Goal: Task Accomplishment & Management: Manage account settings

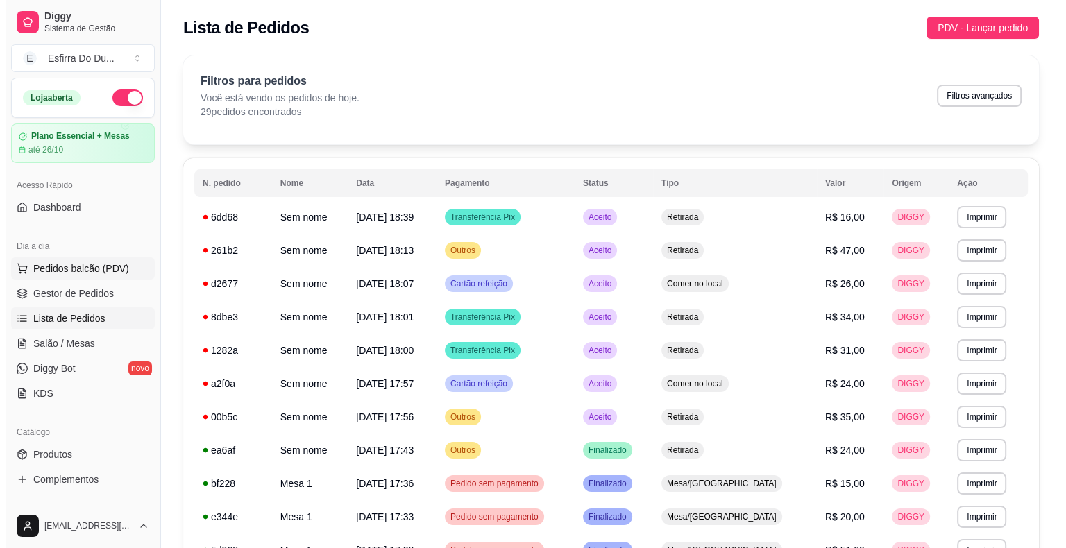
scroll to position [69, 0]
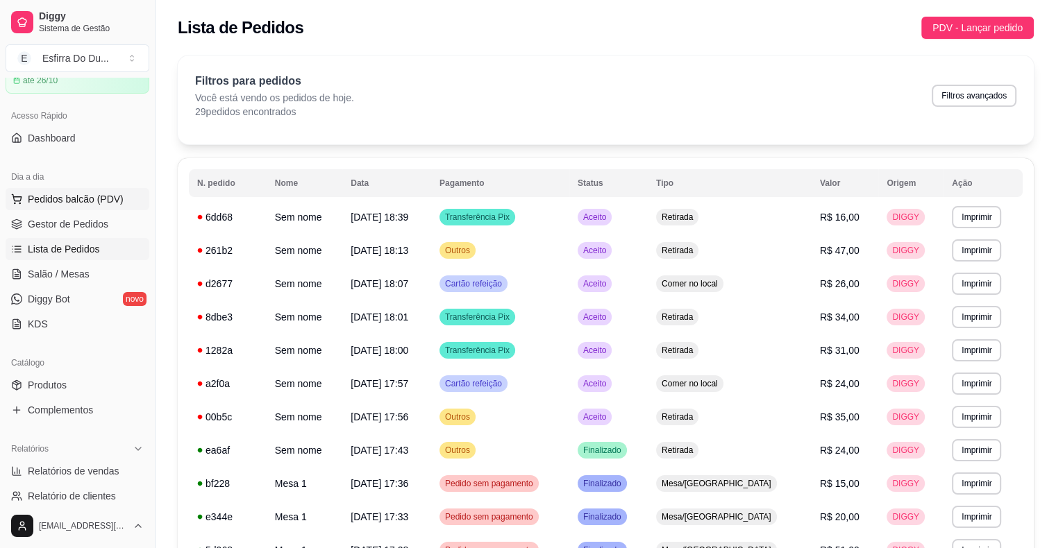
click at [99, 194] on span "Pedidos balcão (PDV)" at bounding box center [76, 199] width 96 height 14
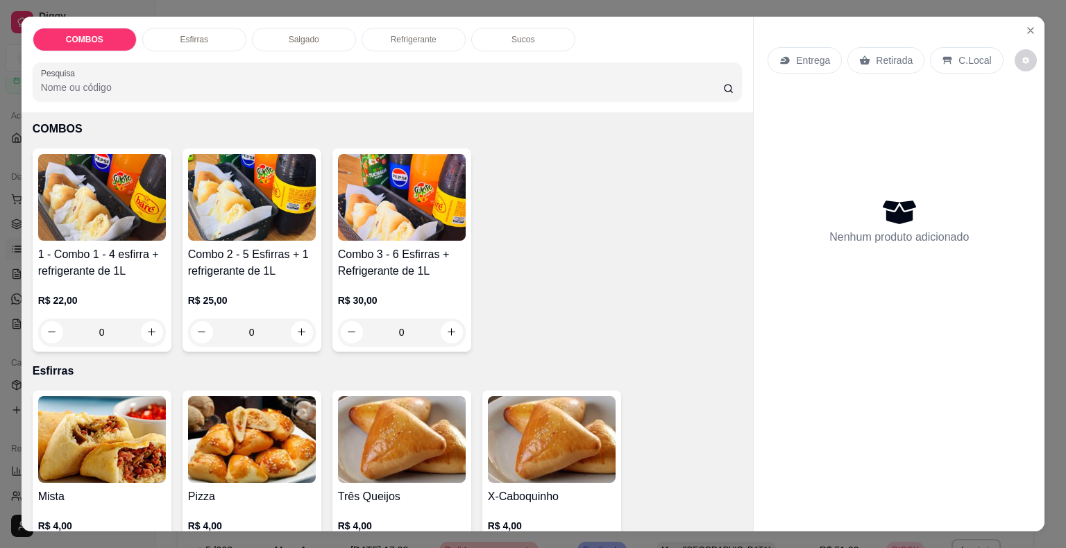
scroll to position [139, 0]
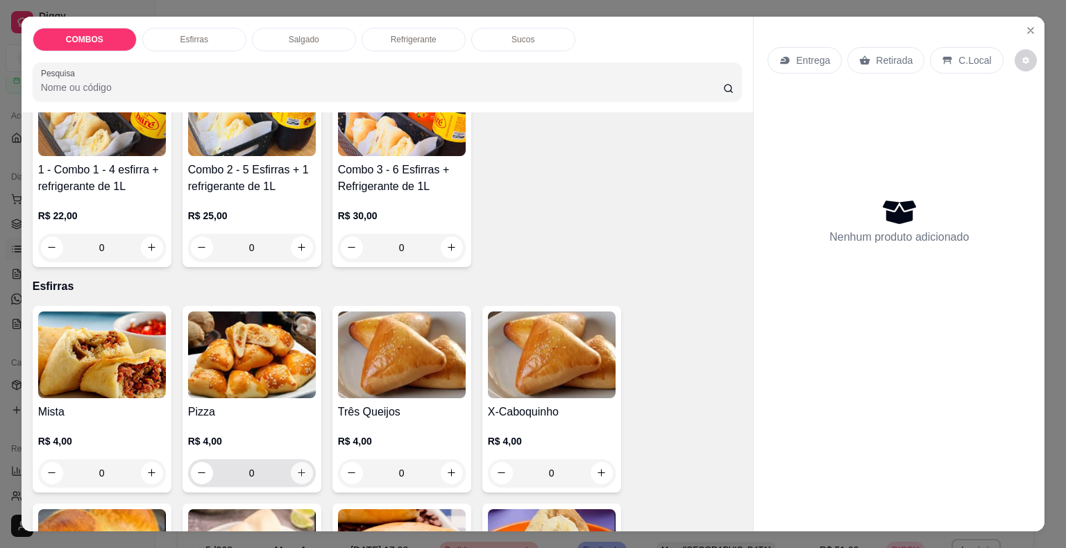
click at [296, 470] on icon "increase-product-quantity" at bounding box center [301, 473] width 10 height 10
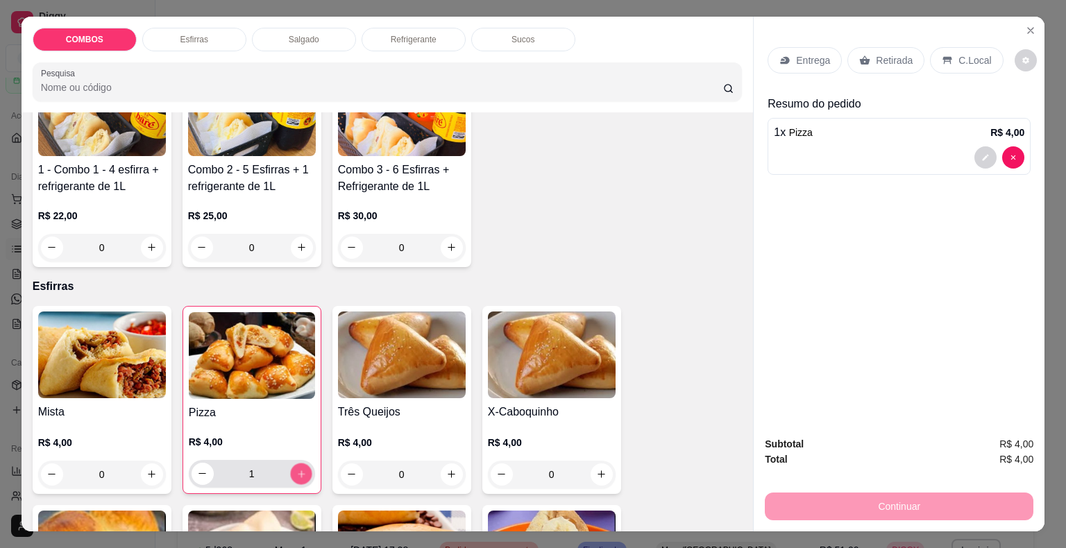
click at [296, 470] on icon "increase-product-quantity" at bounding box center [301, 474] width 10 height 10
type input "2"
click at [447, 473] on icon "increase-product-quantity" at bounding box center [451, 474] width 10 height 10
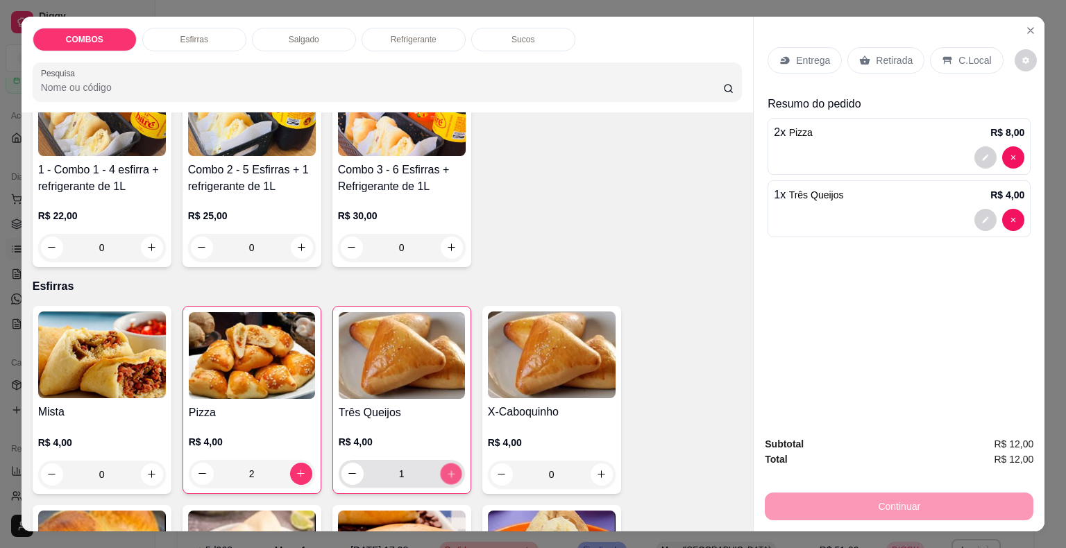
click at [447, 473] on icon "increase-product-quantity" at bounding box center [451, 474] width 10 height 10
type input "2"
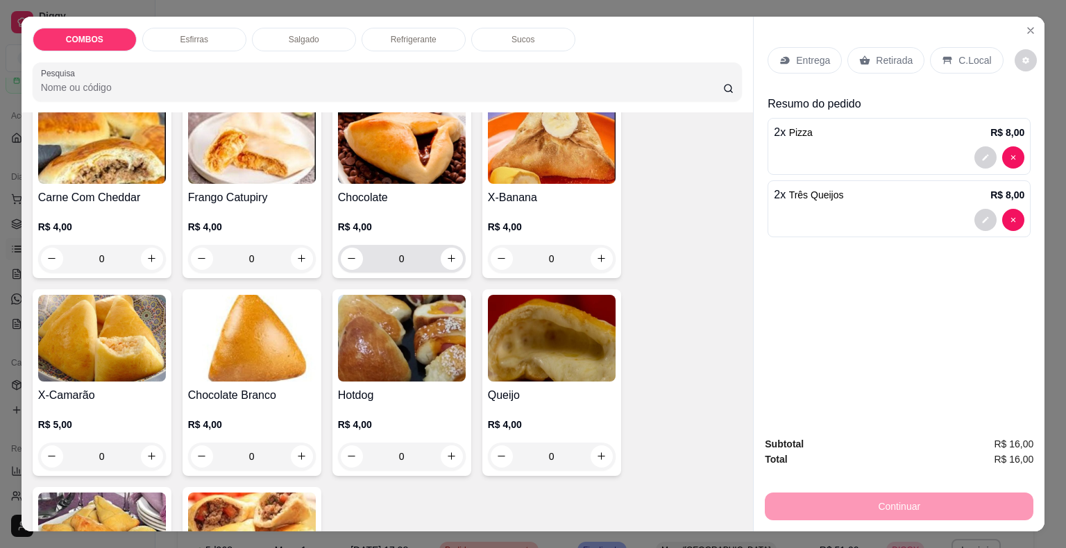
scroll to position [555, 0]
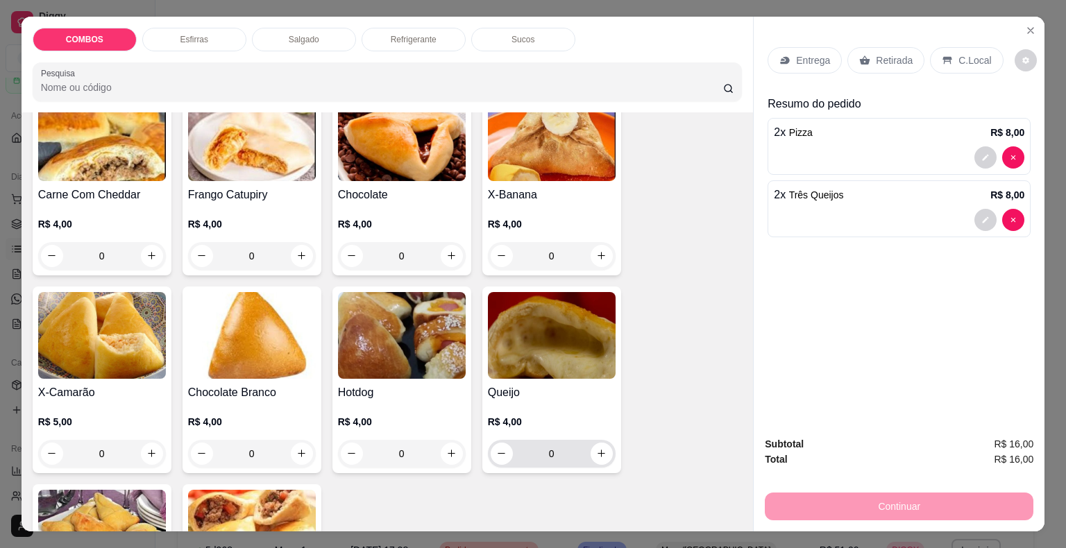
click at [587, 456] on div "0" at bounding box center [552, 454] width 122 height 28
click at [596, 448] on icon "increase-product-quantity" at bounding box center [601, 453] width 10 height 10
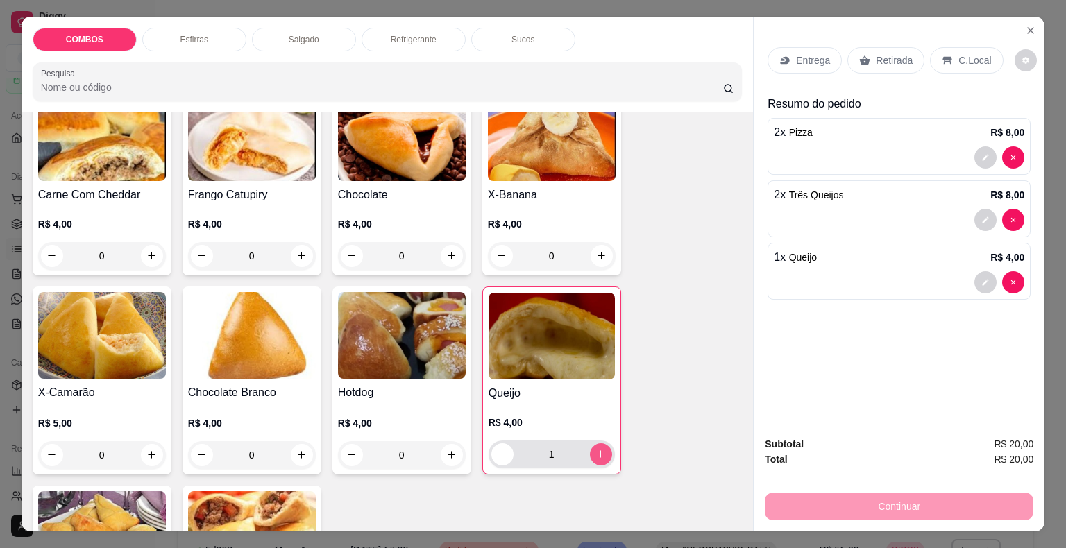
click at [597, 451] on icon "increase-product-quantity" at bounding box center [601, 455] width 8 height 8
type input "2"
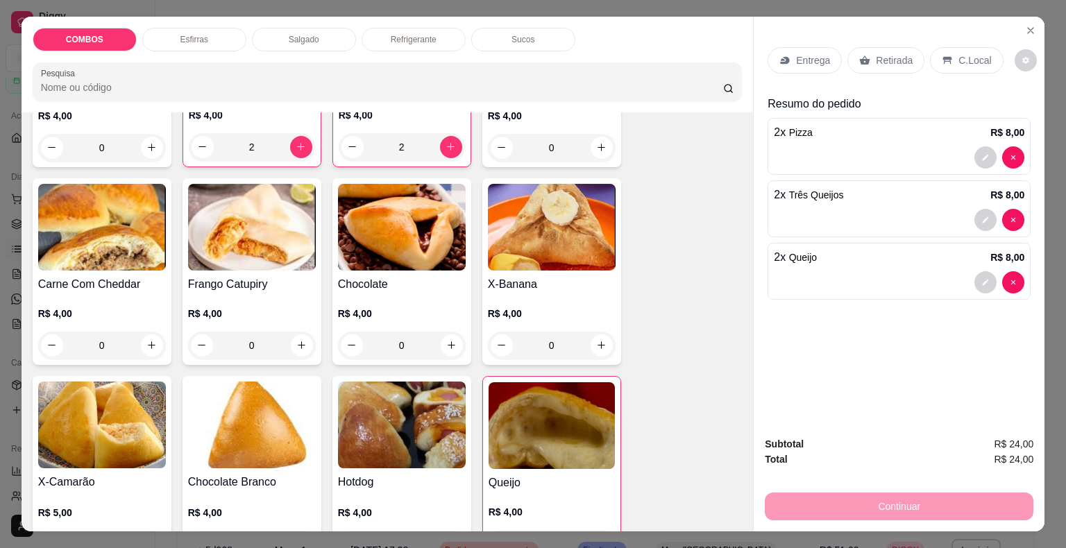
scroll to position [486, 0]
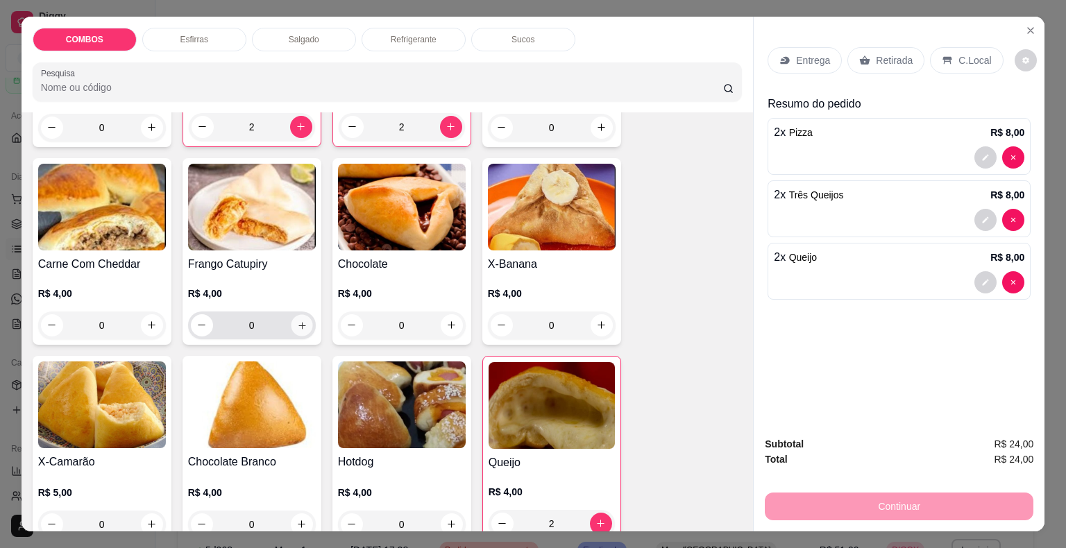
click at [296, 321] on icon "increase-product-quantity" at bounding box center [301, 325] width 10 height 10
type input "1"
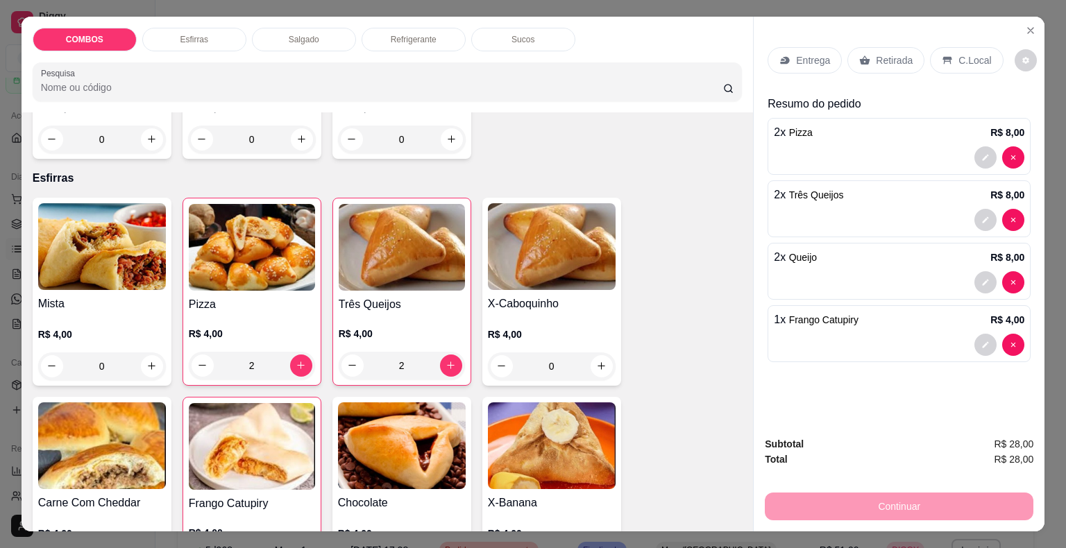
scroll to position [208, 0]
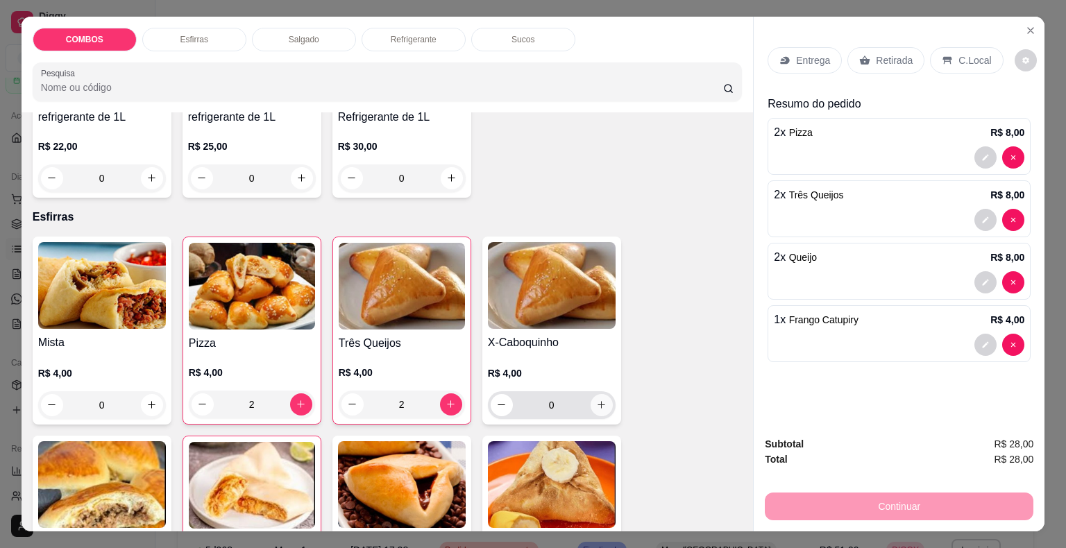
click at [596, 400] on icon "increase-product-quantity" at bounding box center [601, 405] width 10 height 10
type input "1"
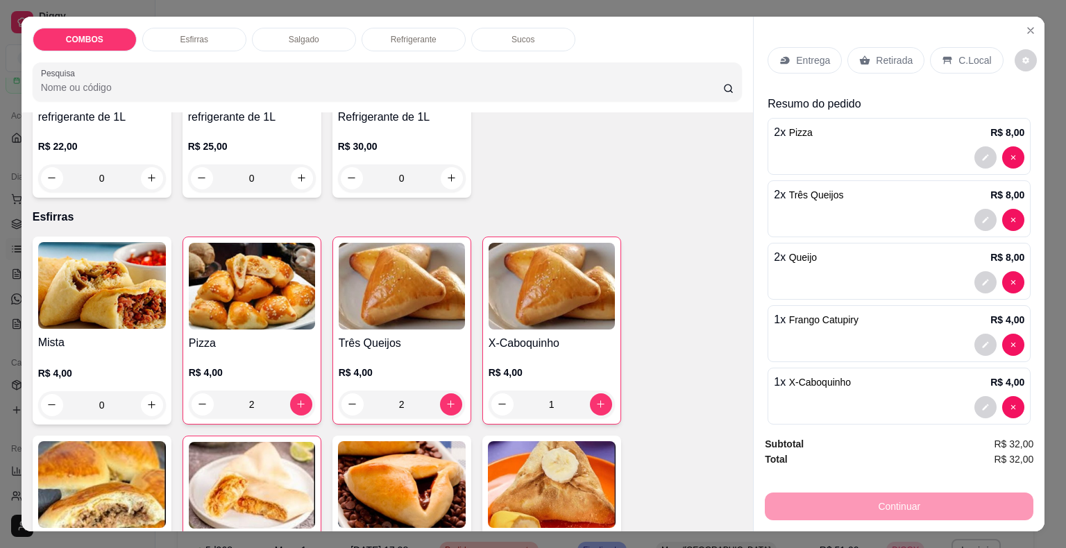
click at [886, 36] on div "Entrega Retirada C.Local" at bounding box center [899, 60] width 263 height 49
click at [880, 53] on p "Retirada" at bounding box center [894, 60] width 37 height 14
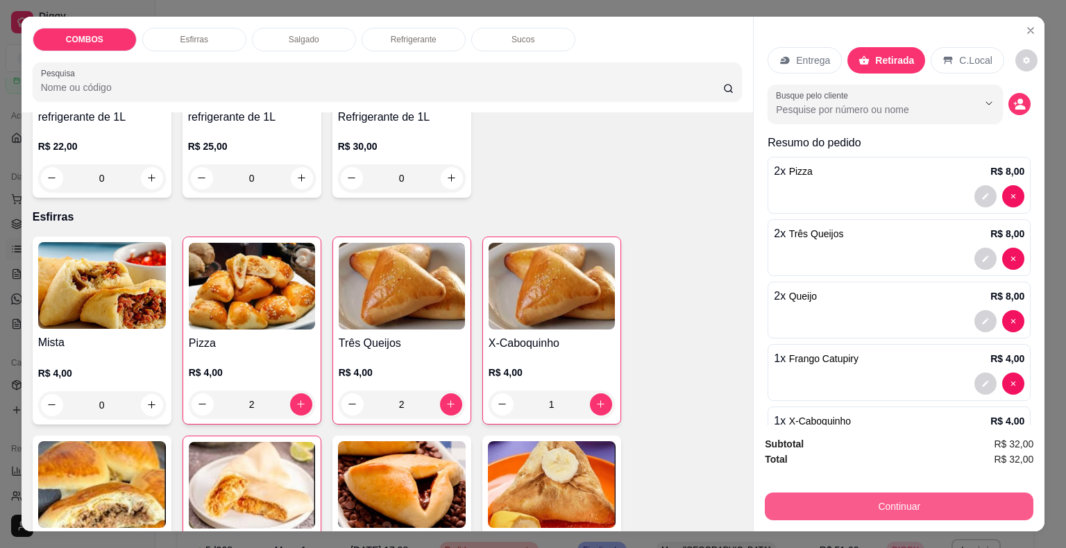
click at [811, 513] on button "Continuar" at bounding box center [899, 507] width 269 height 28
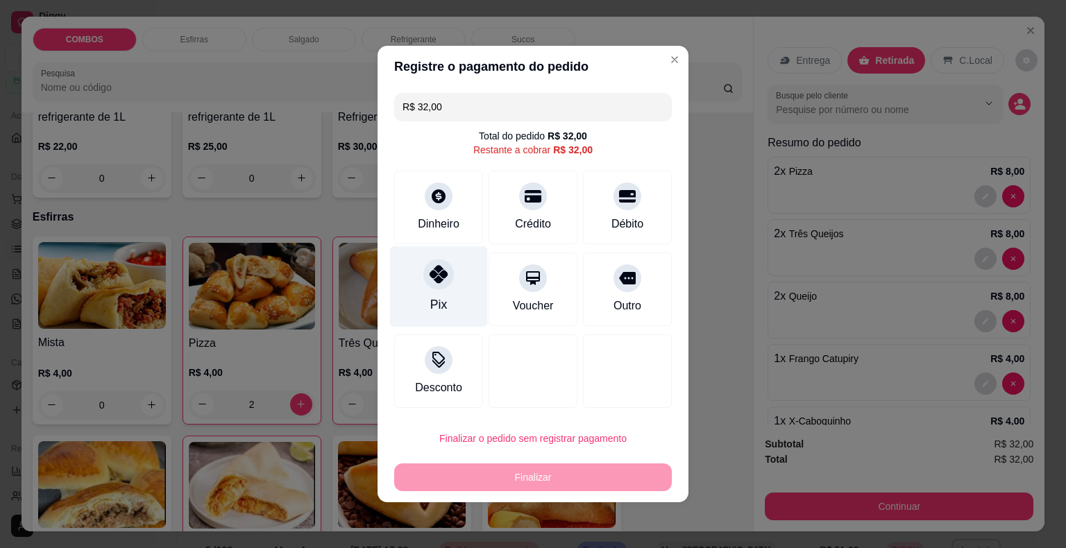
click at [428, 300] on div "Pix" at bounding box center [439, 286] width 98 height 81
type input "R$ 0,00"
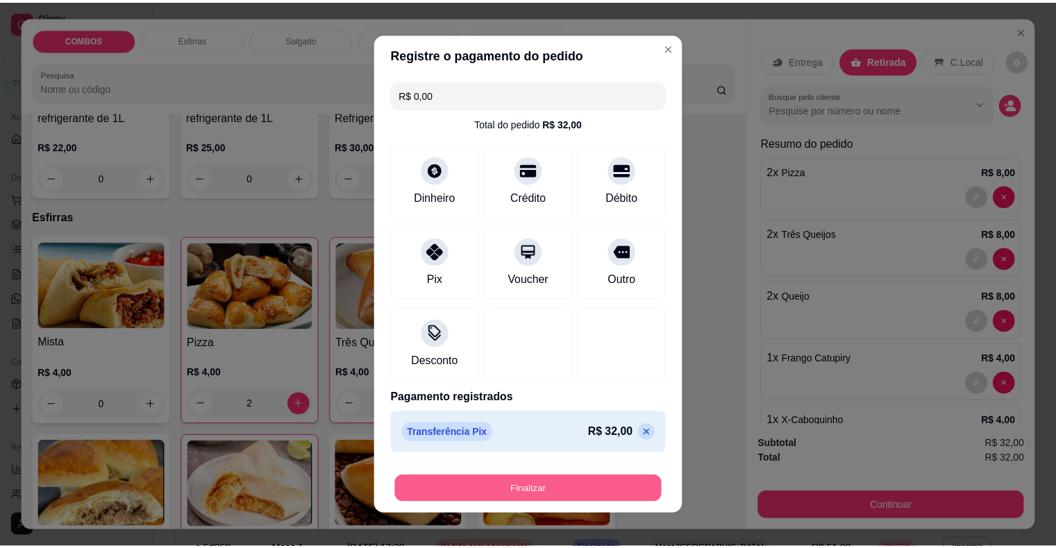
scroll to position [10, 0]
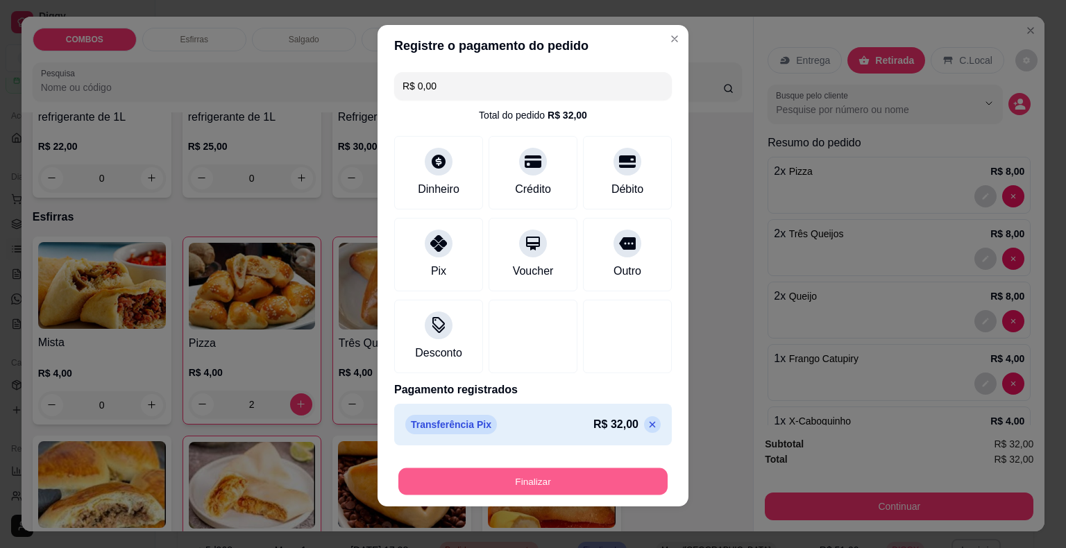
click at [426, 496] on footer "Finalizar" at bounding box center [533, 479] width 311 height 56
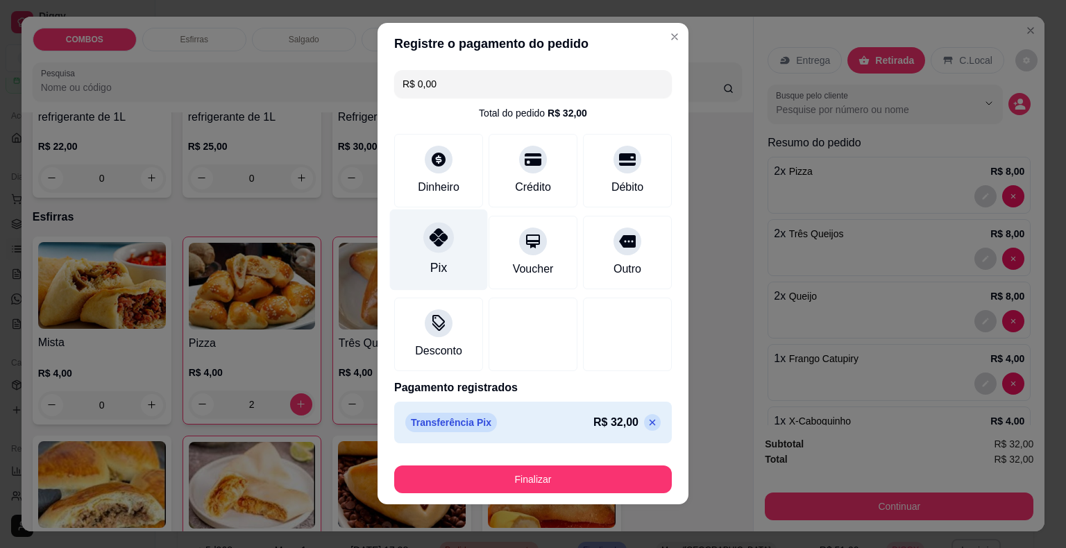
click at [430, 264] on div "Pix" at bounding box center [438, 268] width 17 height 18
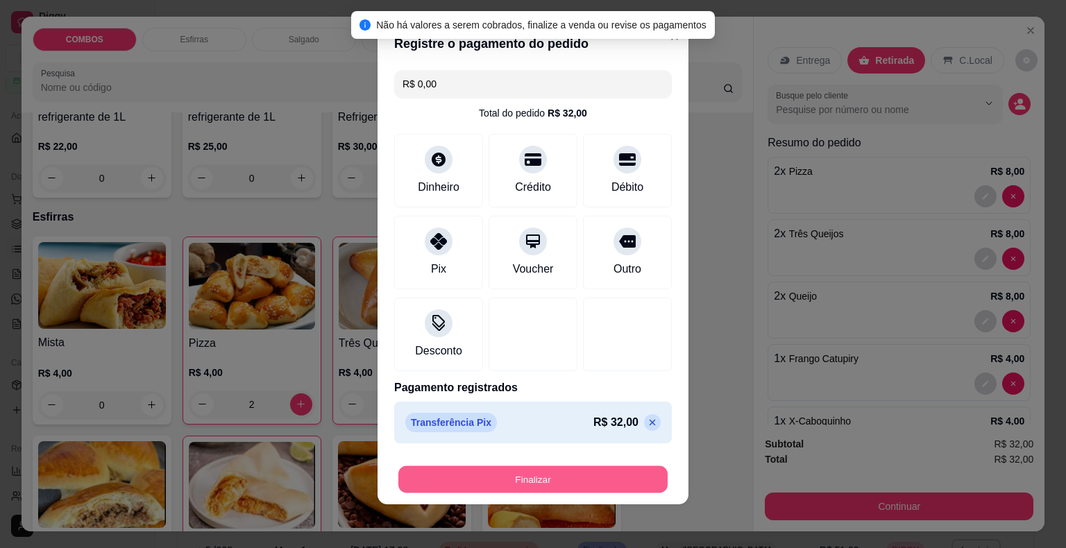
click at [439, 480] on button "Finalizar" at bounding box center [532, 479] width 269 height 27
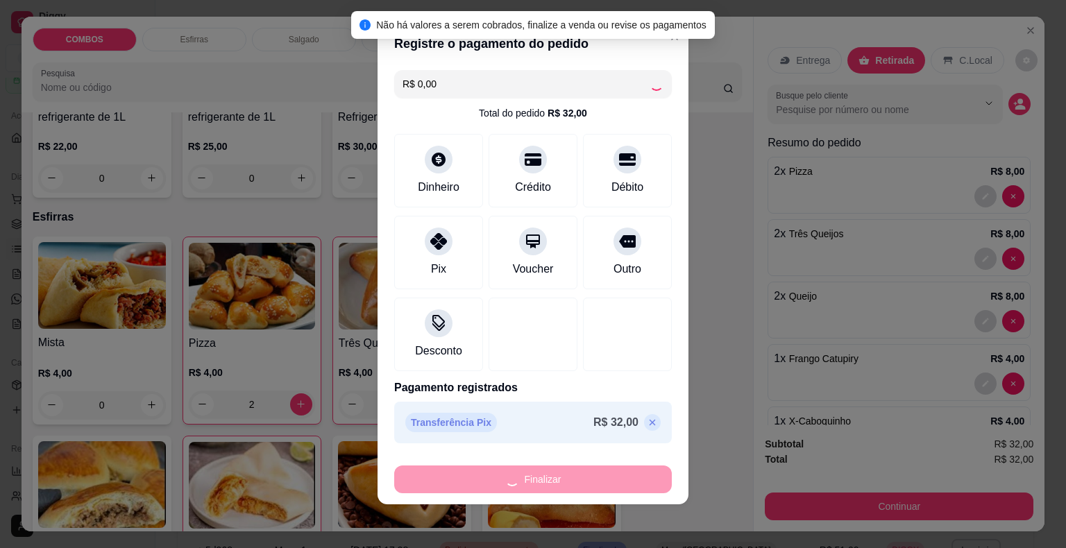
type input "0"
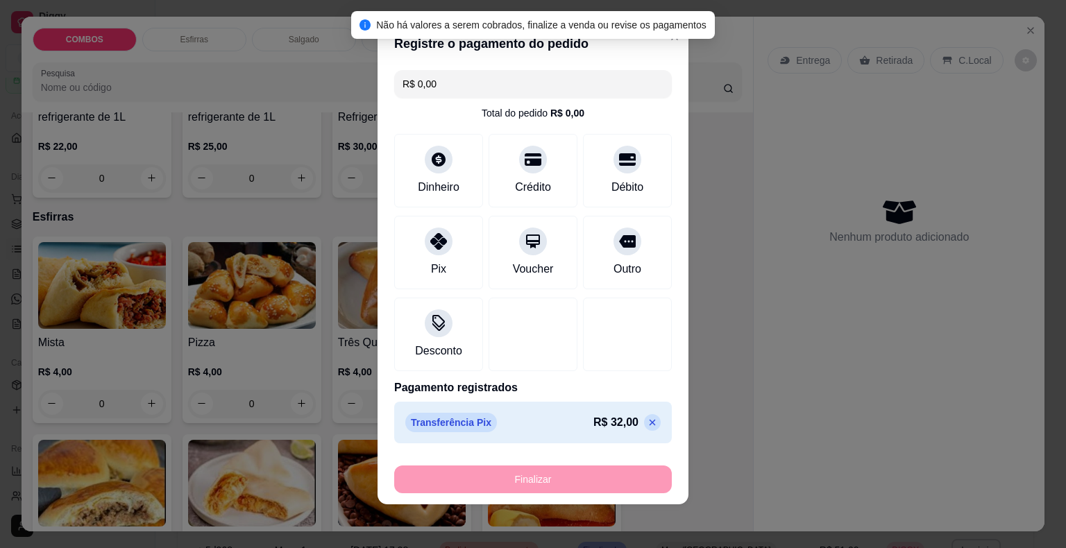
type input "-R$ 32,00"
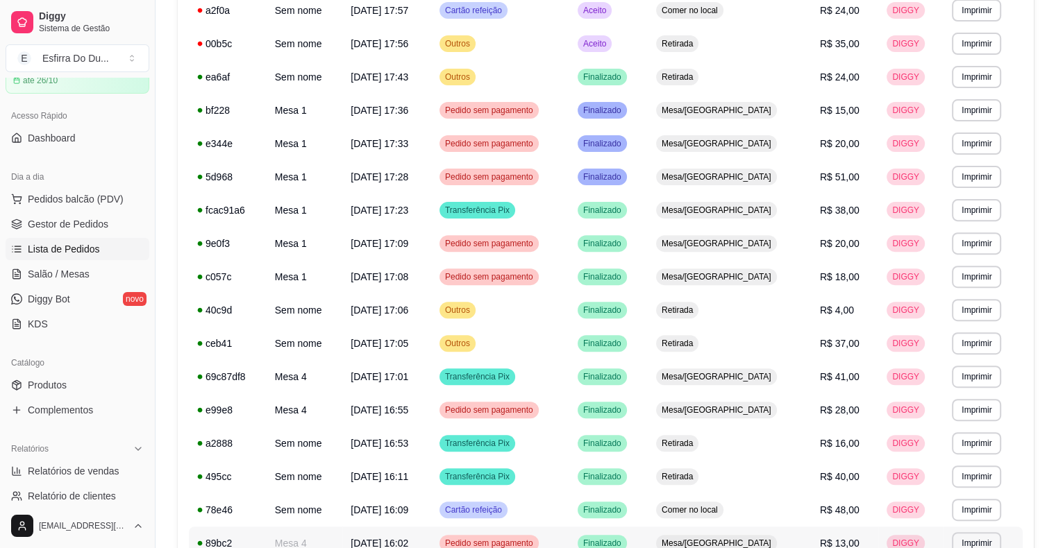
scroll to position [266, 0]
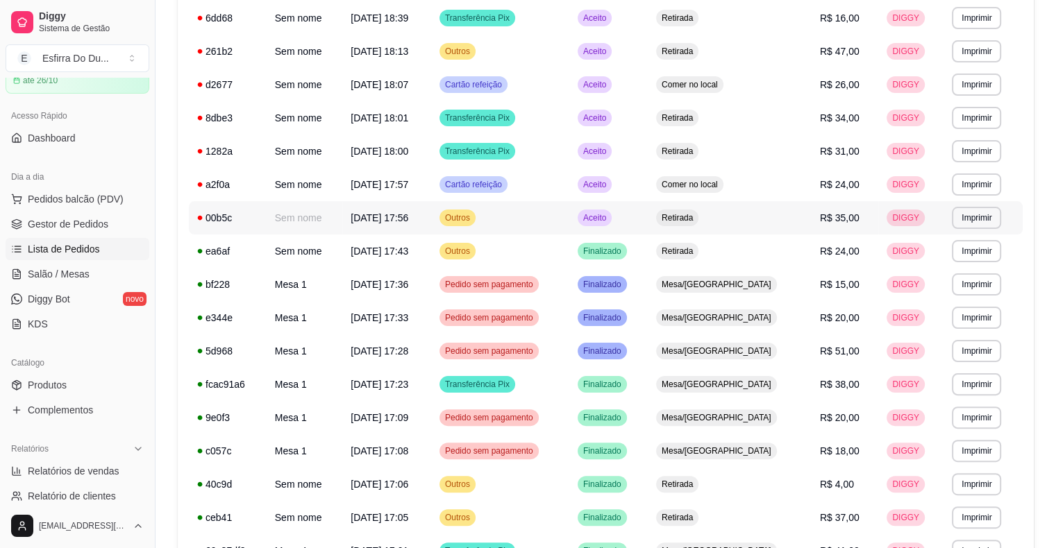
click at [609, 218] on span "Aceito" at bounding box center [594, 217] width 28 height 11
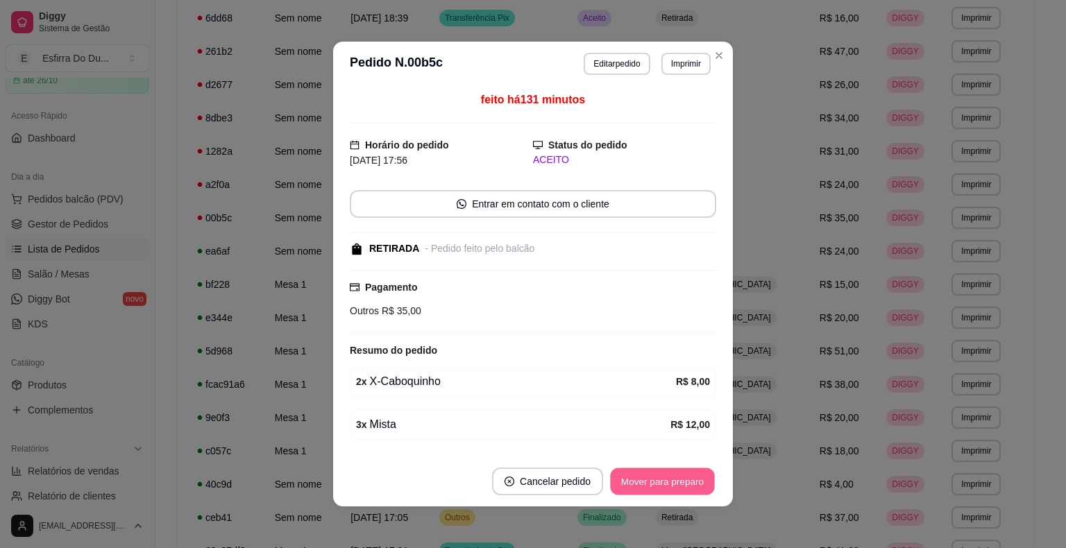
click at [686, 476] on button "Mover para preparo" at bounding box center [662, 482] width 104 height 27
click at [686, 479] on div "Mover para preparo" at bounding box center [652, 482] width 127 height 28
click at [686, 479] on button "Mover para retirada disponível" at bounding box center [639, 482] width 153 height 28
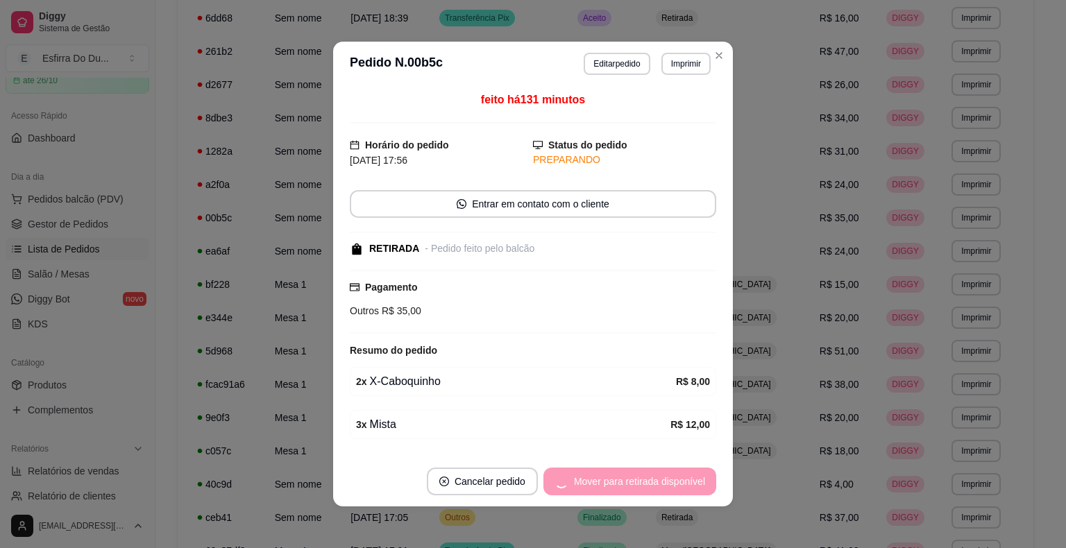
click at [686, 479] on div "Mover para retirada disponível" at bounding box center [630, 482] width 173 height 28
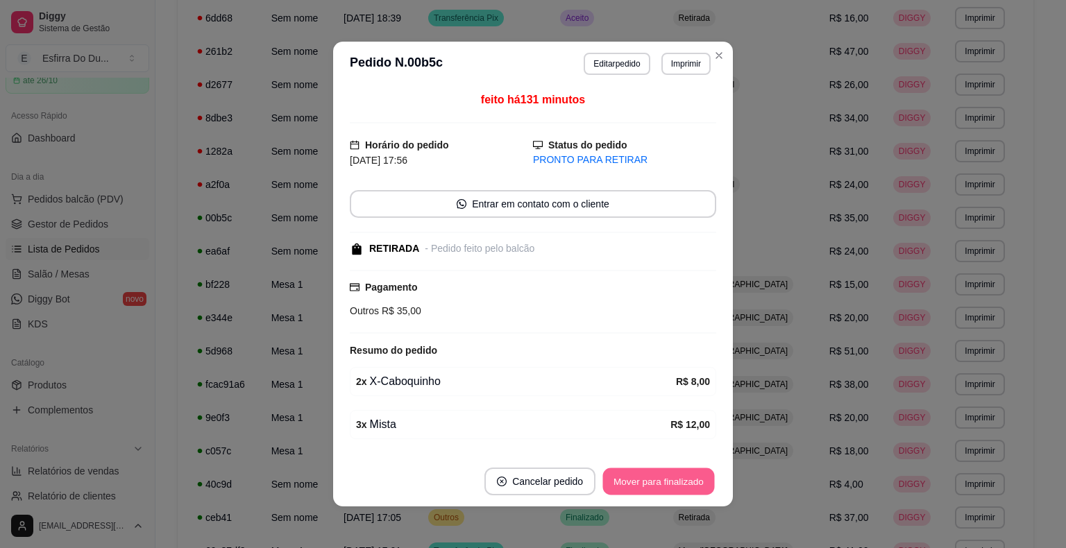
click at [685, 479] on button "Mover para finalizado" at bounding box center [659, 482] width 112 height 27
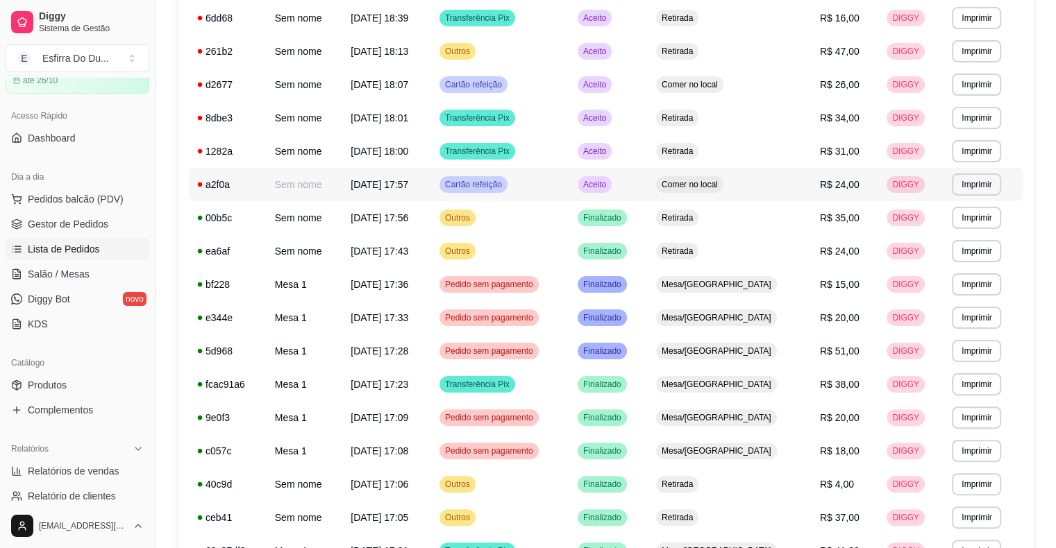
click at [609, 183] on span "Aceito" at bounding box center [594, 184] width 28 height 11
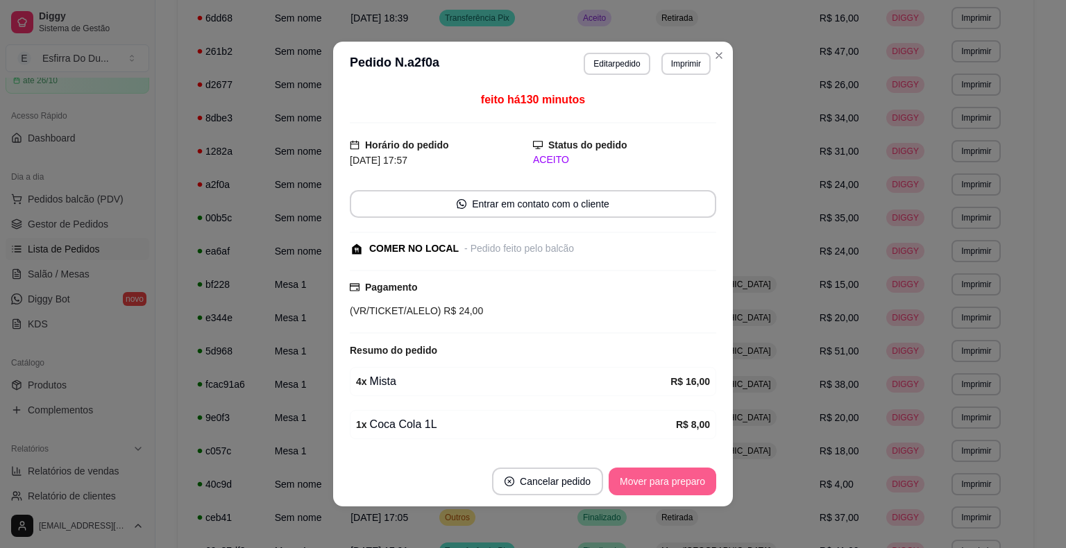
click at [680, 482] on button "Mover para preparo" at bounding box center [663, 482] width 108 height 28
click at [680, 482] on div "Mover para preparo" at bounding box center [652, 482] width 127 height 28
click at [680, 482] on button "Mover para retirada disponível" at bounding box center [639, 482] width 153 height 28
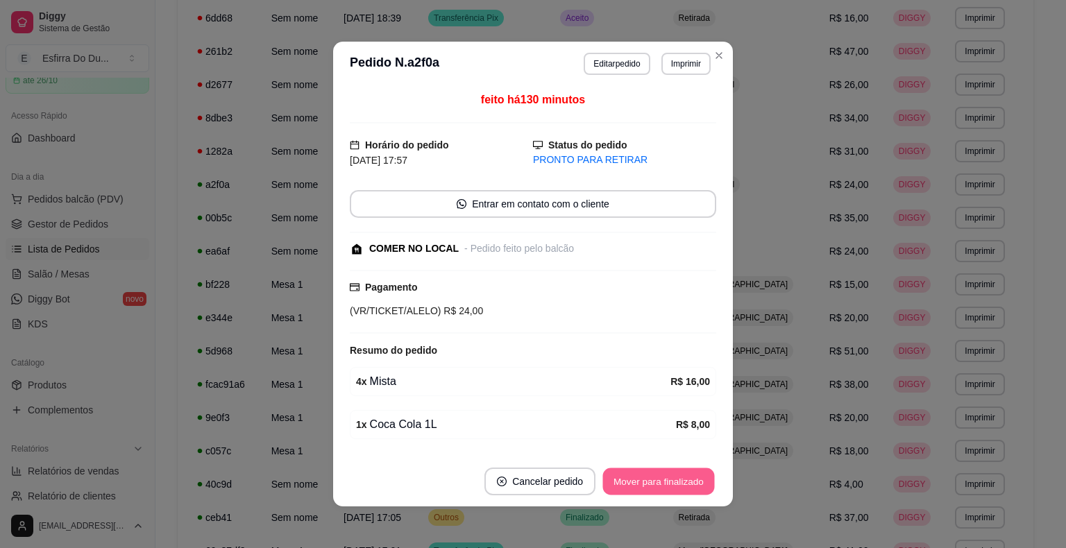
click at [680, 482] on button "Mover para finalizado" at bounding box center [659, 482] width 112 height 27
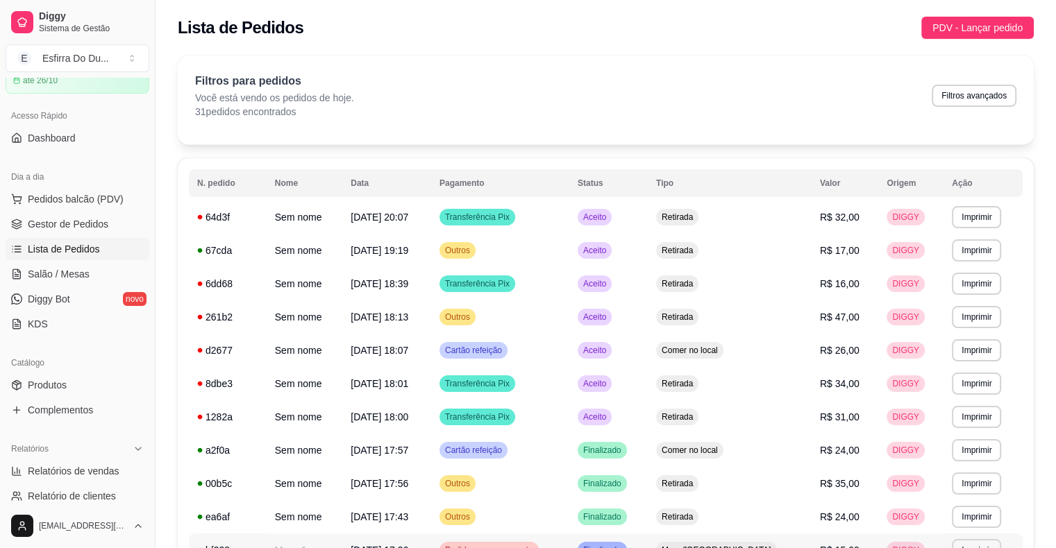
scroll to position [0, 0]
click at [609, 416] on span "Aceito" at bounding box center [594, 417] width 28 height 11
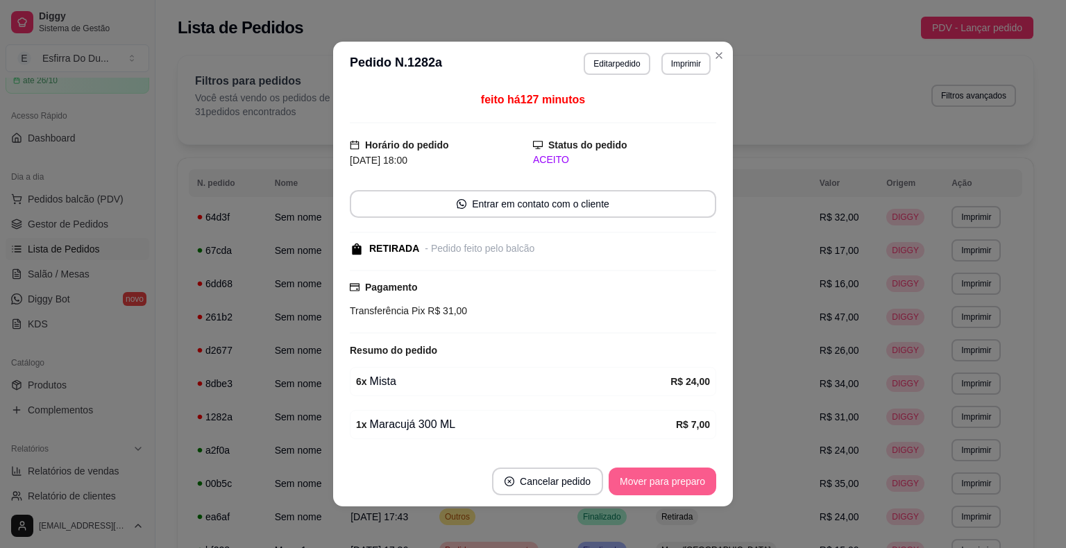
click at [655, 490] on button "Mover para preparo" at bounding box center [663, 482] width 108 height 28
click at [655, 490] on div "Mover para preparo" at bounding box center [652, 482] width 127 height 28
click at [655, 490] on button "Mover para retirada disponível" at bounding box center [639, 482] width 153 height 28
click at [655, 490] on div "Mover para retirada disponível" at bounding box center [639, 482] width 153 height 28
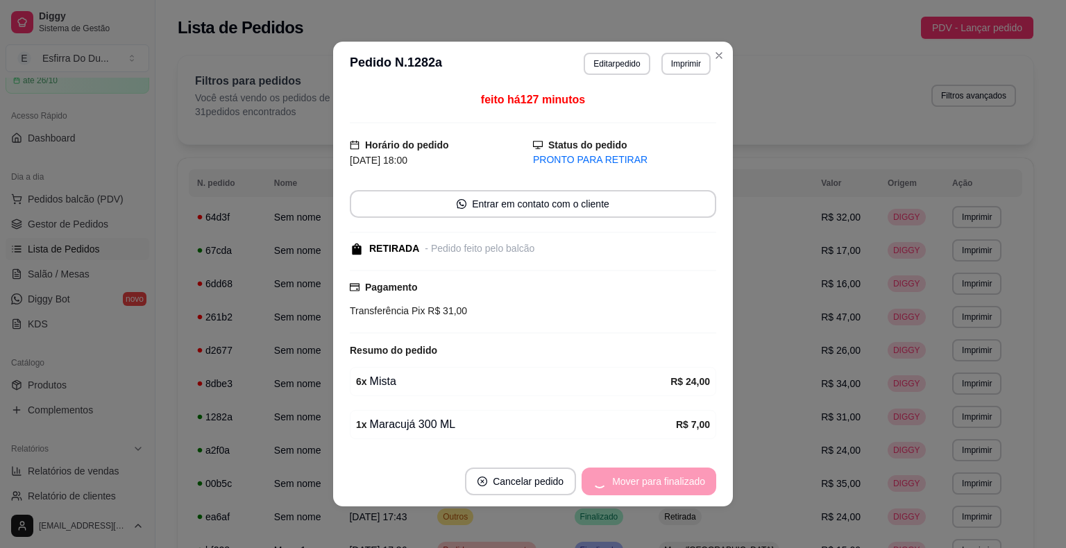
click at [655, 490] on div "Mover para finalizado" at bounding box center [649, 482] width 135 height 28
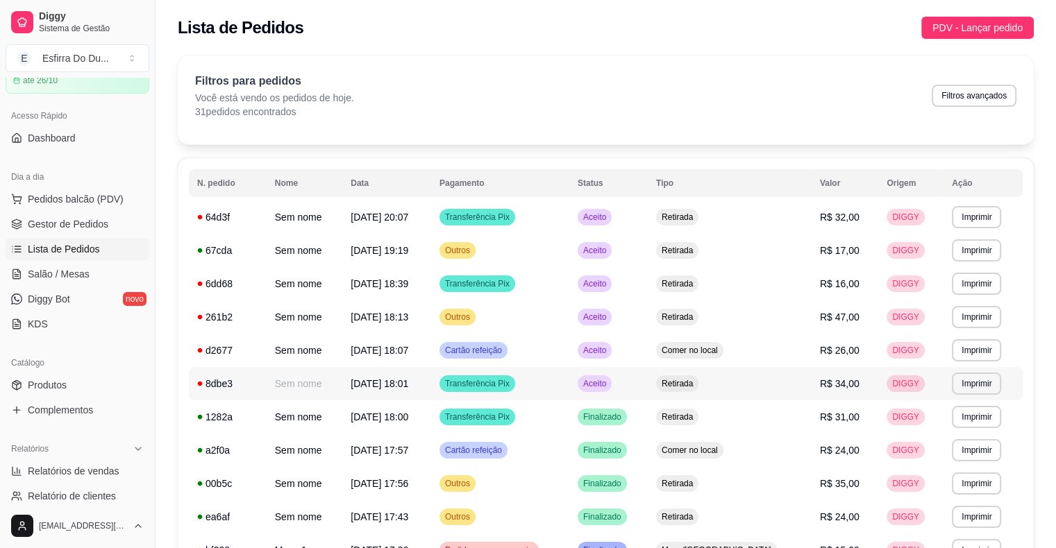
click at [609, 386] on span "Aceito" at bounding box center [594, 383] width 28 height 11
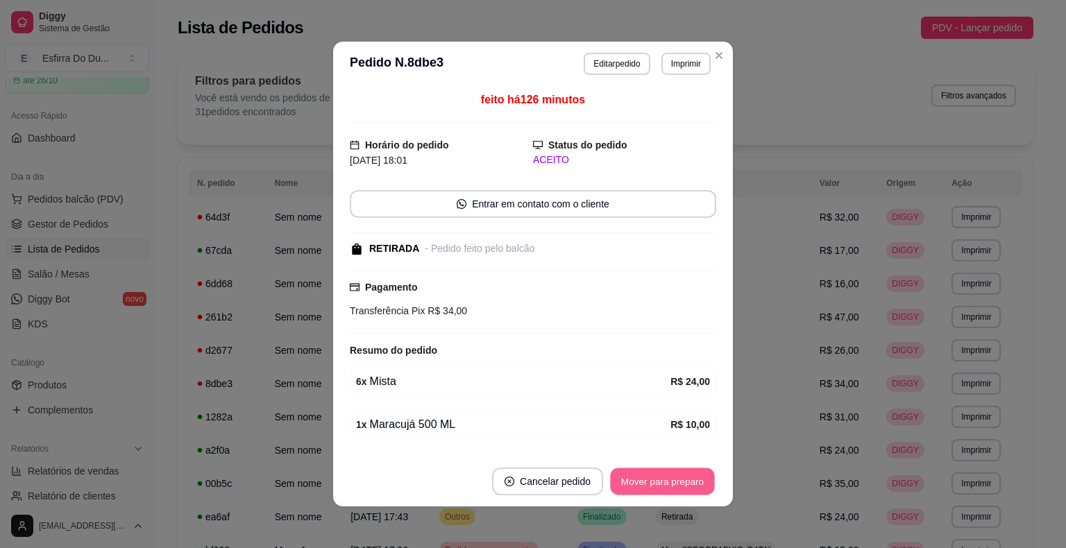
click at [676, 482] on button "Mover para preparo" at bounding box center [662, 482] width 104 height 27
click at [676, 482] on div "Mover para preparo" at bounding box center [652, 482] width 127 height 28
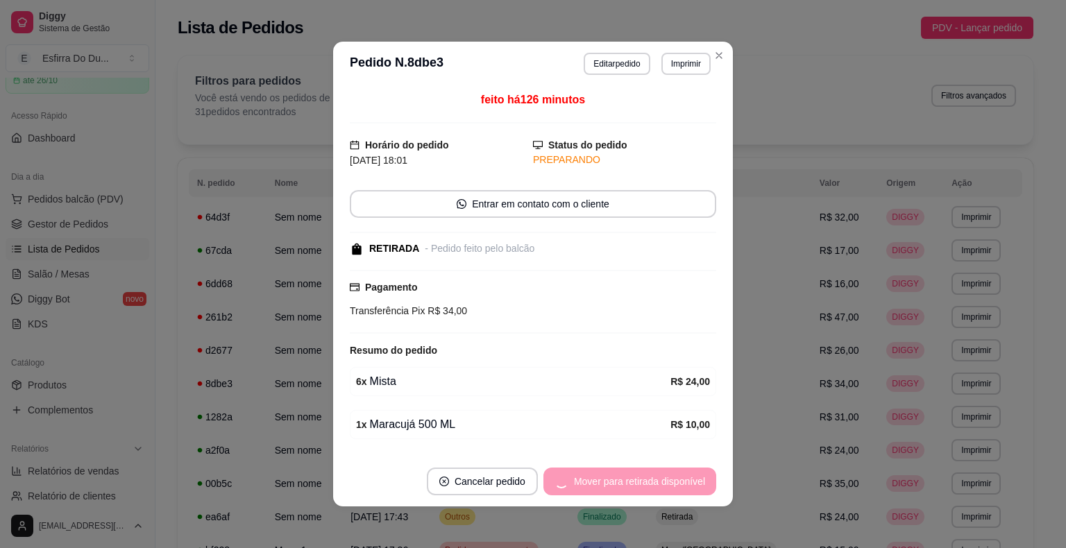
click at [676, 482] on div "Mover para retirada disponível" at bounding box center [630, 482] width 173 height 28
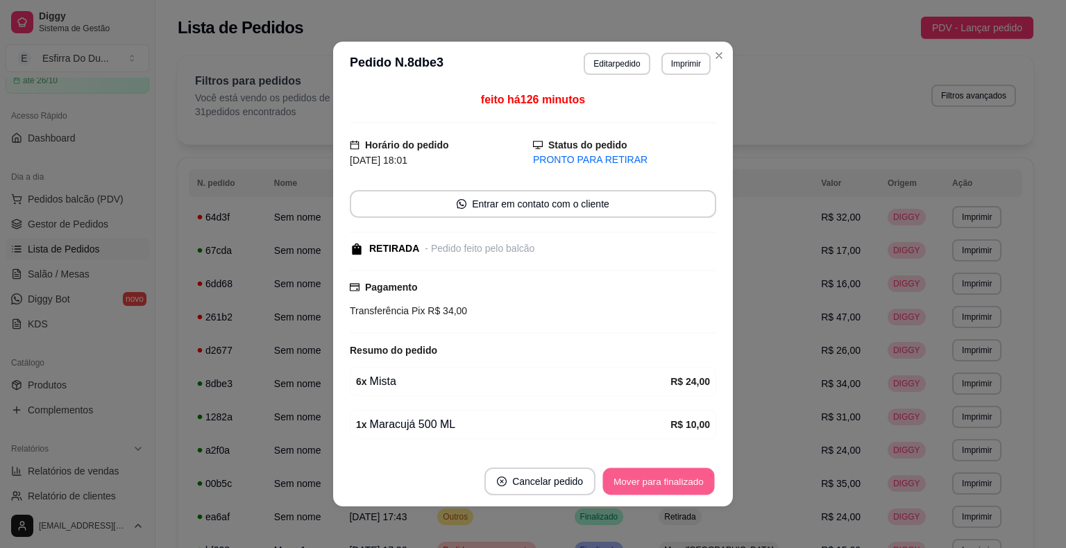
click at [676, 482] on button "Mover para finalizado" at bounding box center [659, 482] width 112 height 27
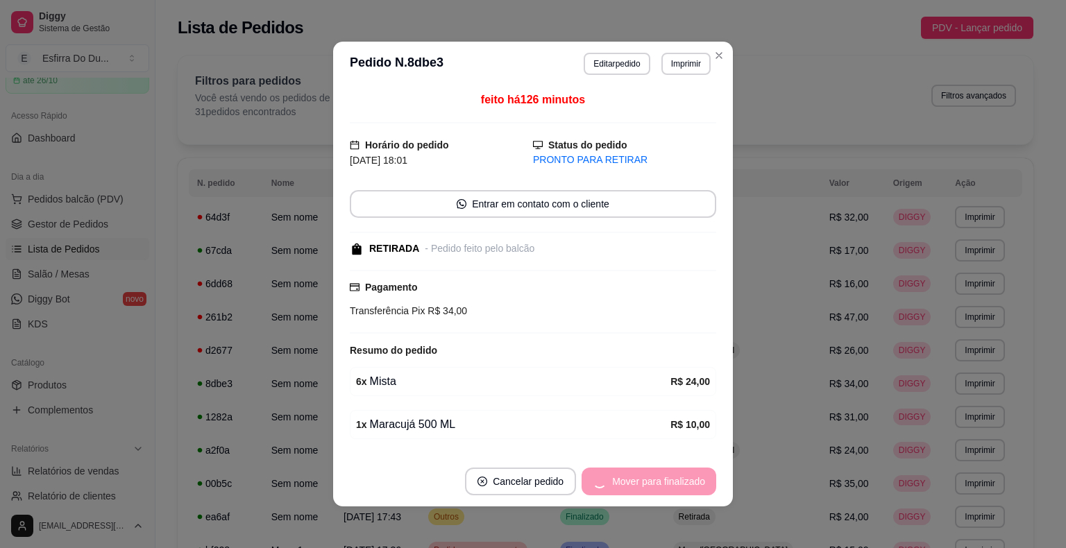
click at [676, 482] on div "Mover para finalizado" at bounding box center [649, 482] width 135 height 28
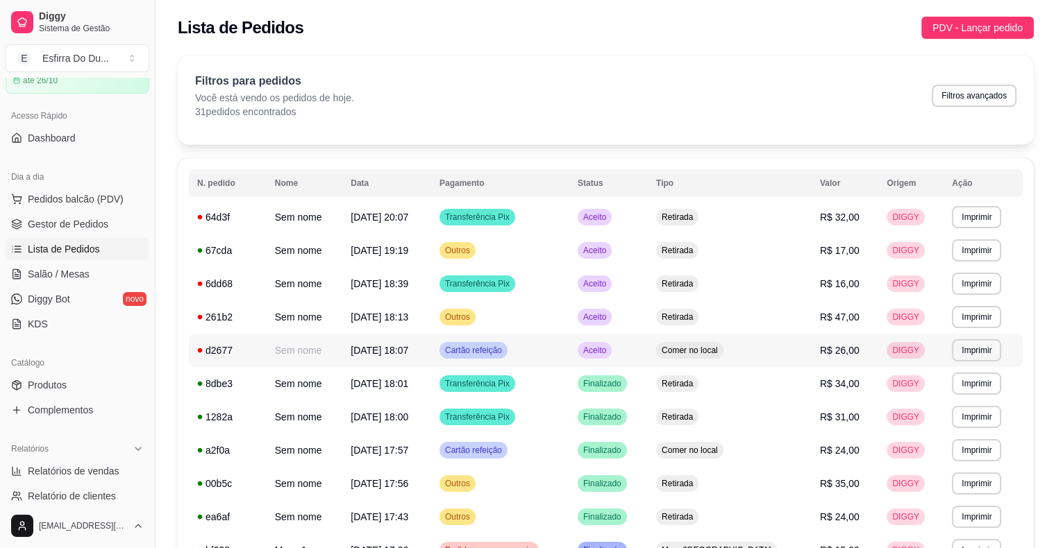
click at [609, 353] on span "Aceito" at bounding box center [594, 350] width 28 height 11
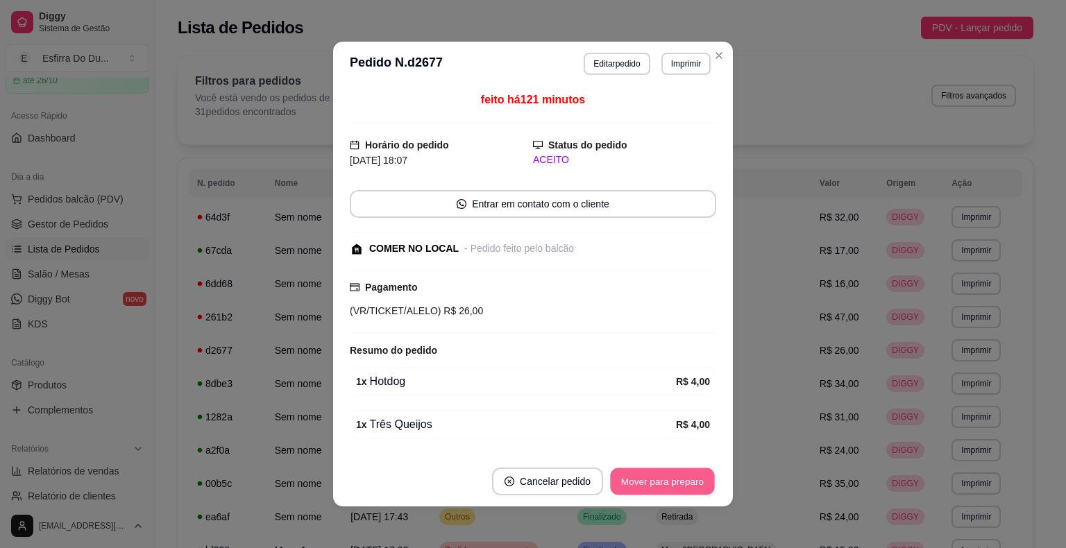
click at [667, 469] on button "Mover para preparo" at bounding box center [662, 482] width 104 height 27
click at [667, 469] on div "Mover para preparo" at bounding box center [663, 482] width 108 height 28
click at [667, 469] on button "Mover para retirada disponível" at bounding box center [639, 482] width 149 height 27
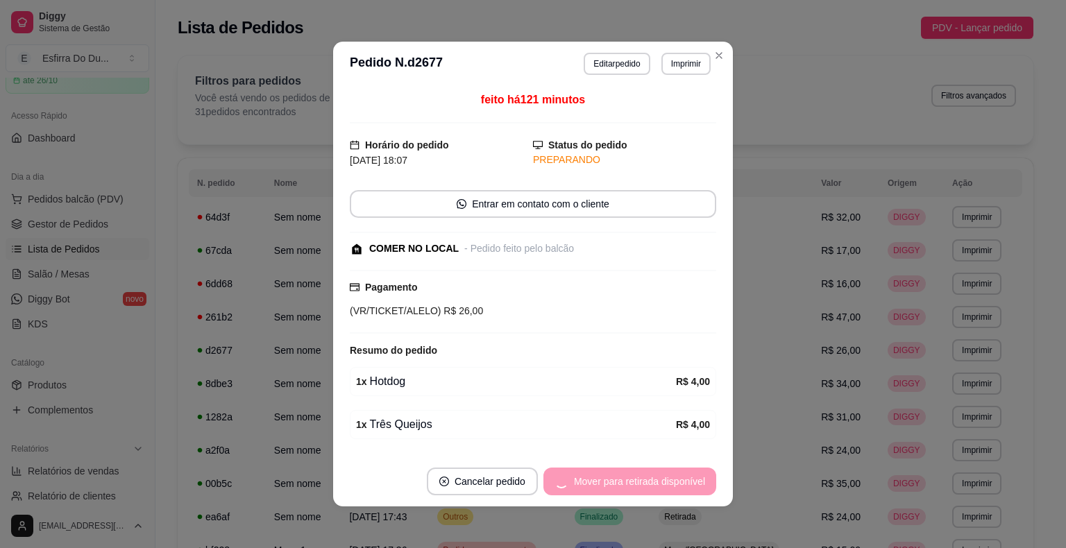
click at [667, 469] on div "Mover para retirada disponível" at bounding box center [630, 482] width 173 height 28
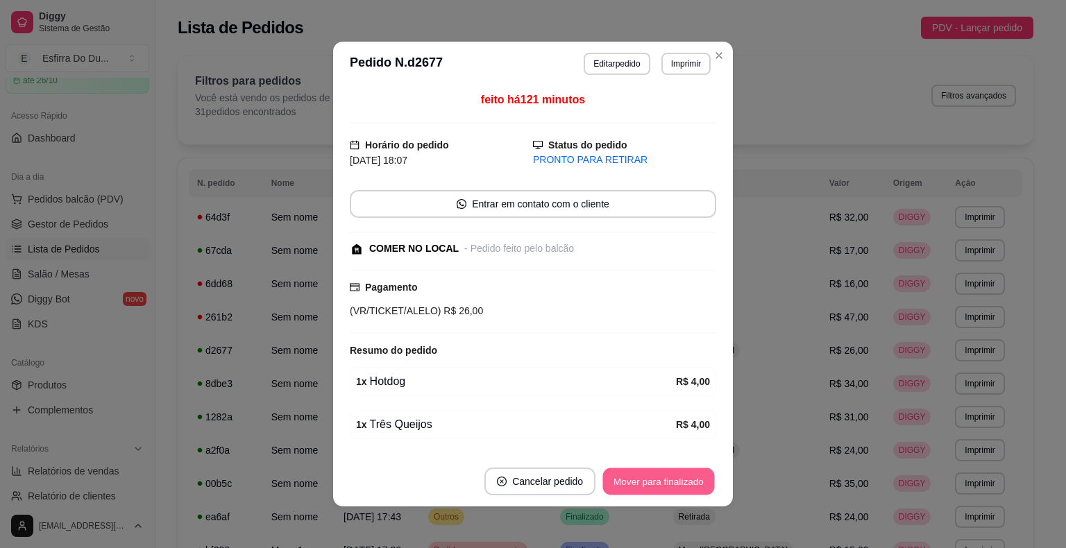
click at [667, 469] on button "Mover para finalizado" at bounding box center [659, 482] width 112 height 27
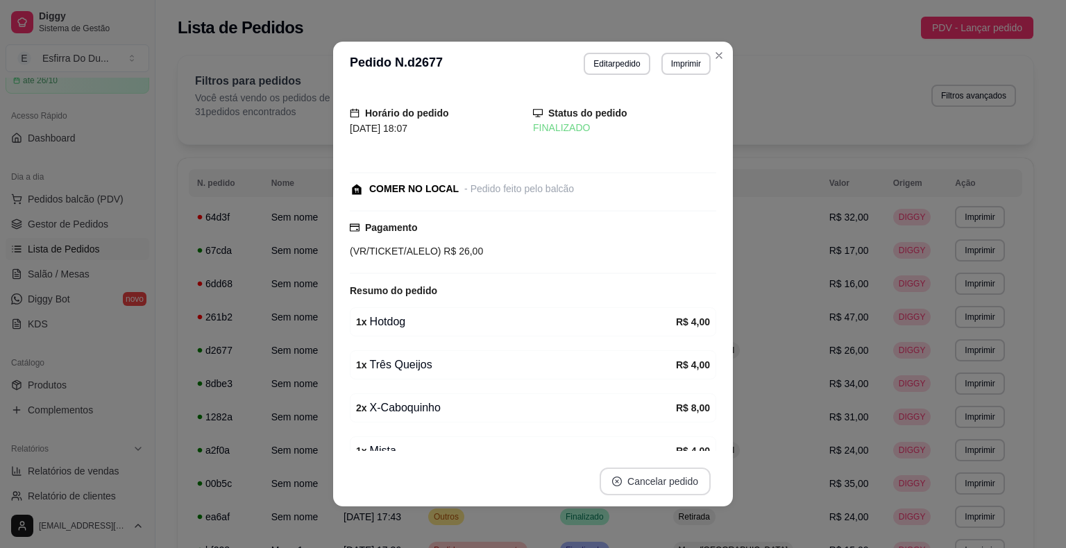
click at [669, 484] on button "Cancelar pedido" at bounding box center [655, 482] width 111 height 28
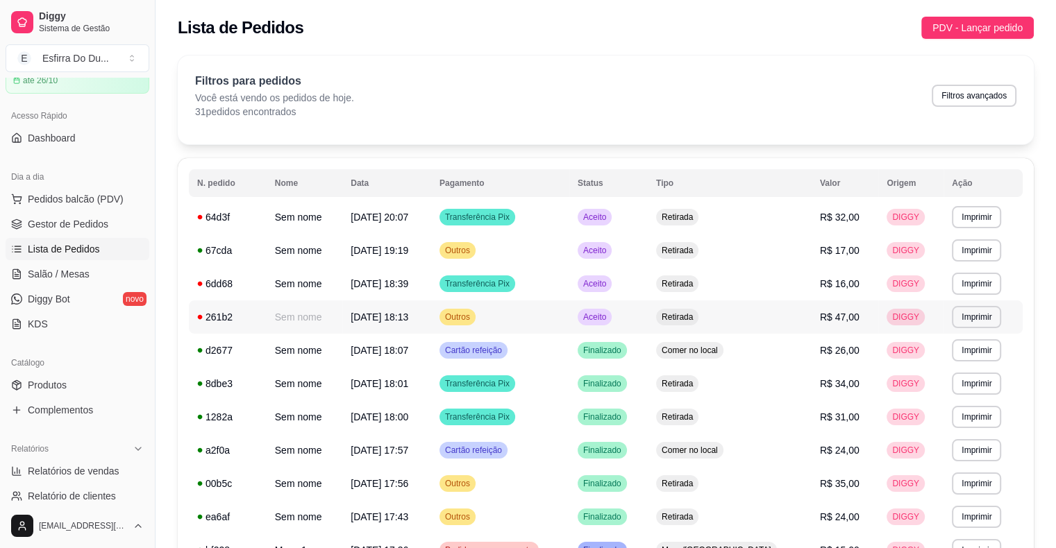
click at [609, 321] on span "Aceito" at bounding box center [594, 317] width 28 height 11
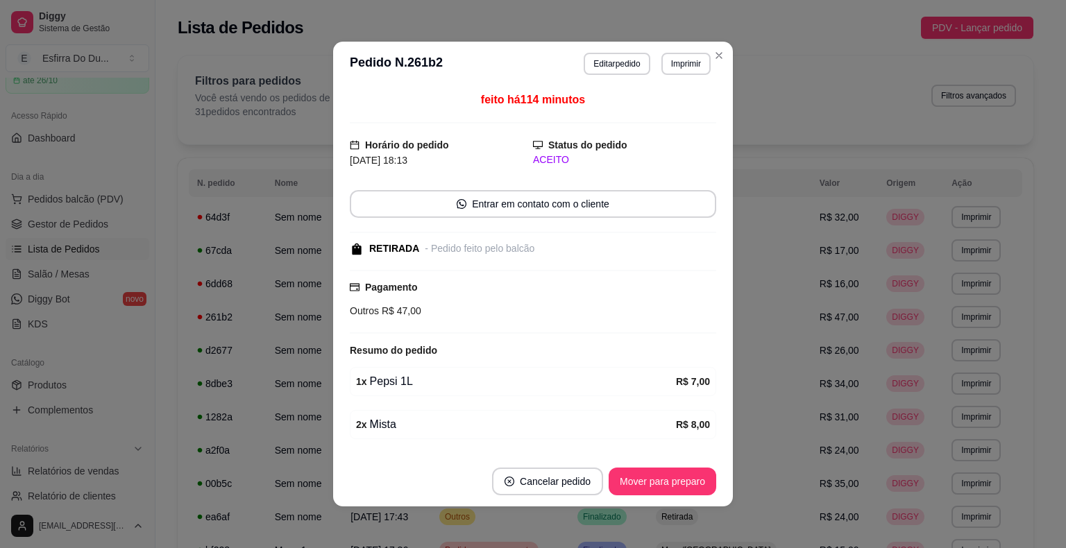
click at [679, 464] on footer "Cancelar pedido Mover para preparo" at bounding box center [533, 482] width 400 height 50
click at [677, 481] on button "Mover para preparo" at bounding box center [662, 482] width 104 height 27
click at [677, 481] on div "Mover para preparo" at bounding box center [652, 482] width 127 height 28
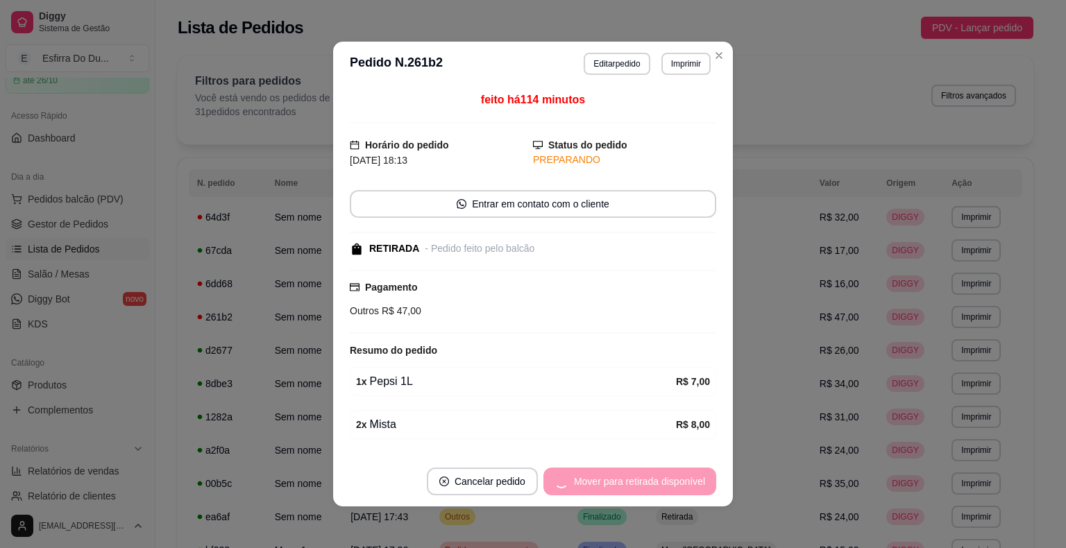
click at [677, 482] on div "Mover para retirada disponível" at bounding box center [630, 482] width 173 height 28
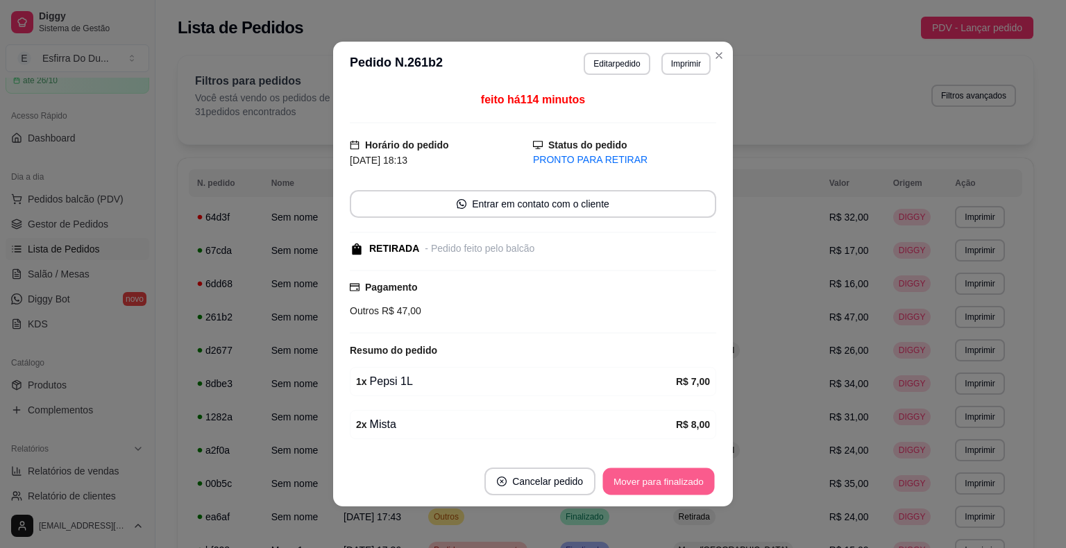
click at [677, 482] on button "Mover para finalizado" at bounding box center [659, 482] width 112 height 27
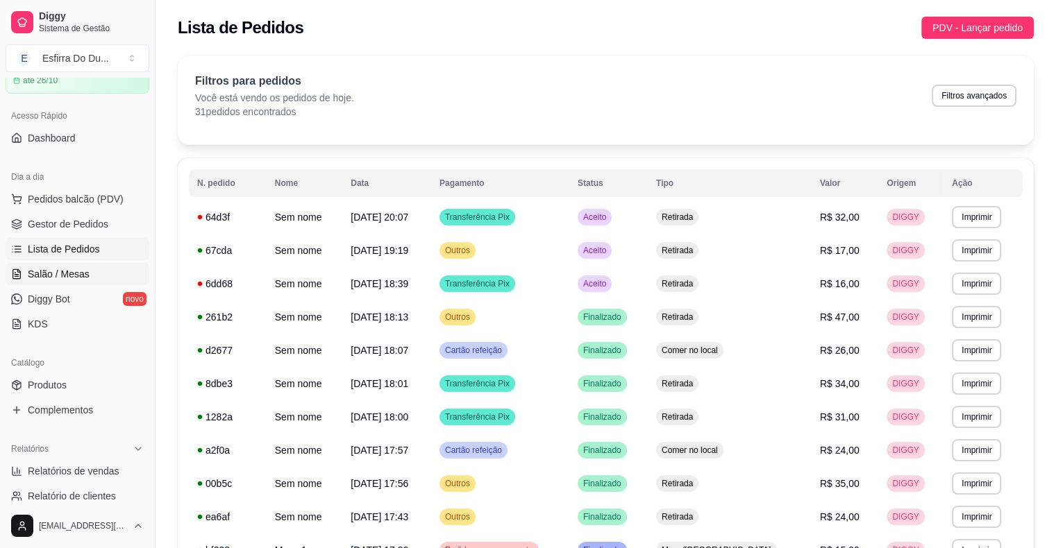
click at [101, 279] on link "Salão / Mesas" at bounding box center [78, 274] width 144 height 22
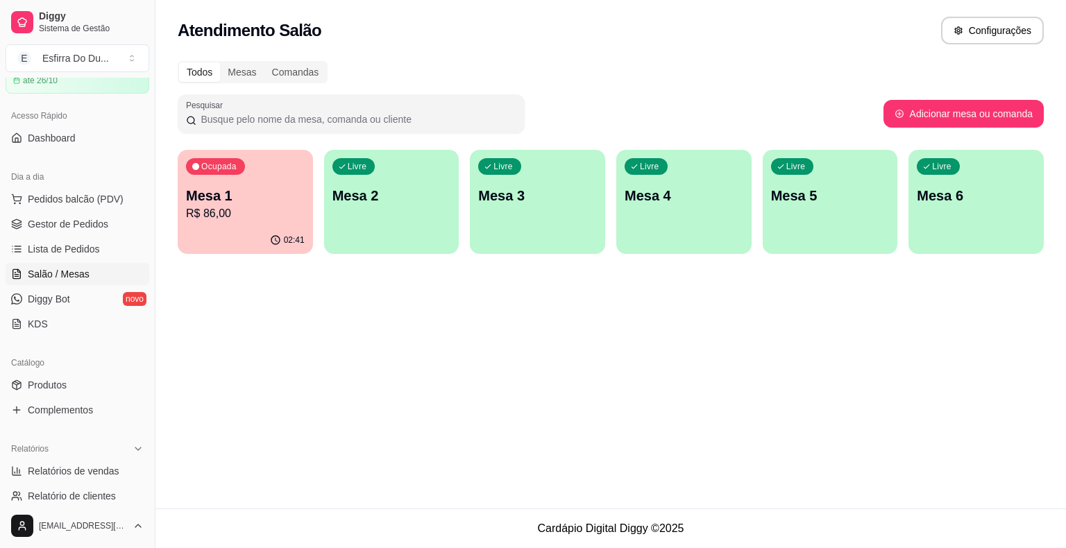
click at [217, 224] on div "Ocupada Mesa 1 R$ 86,00" at bounding box center [245, 188] width 135 height 77
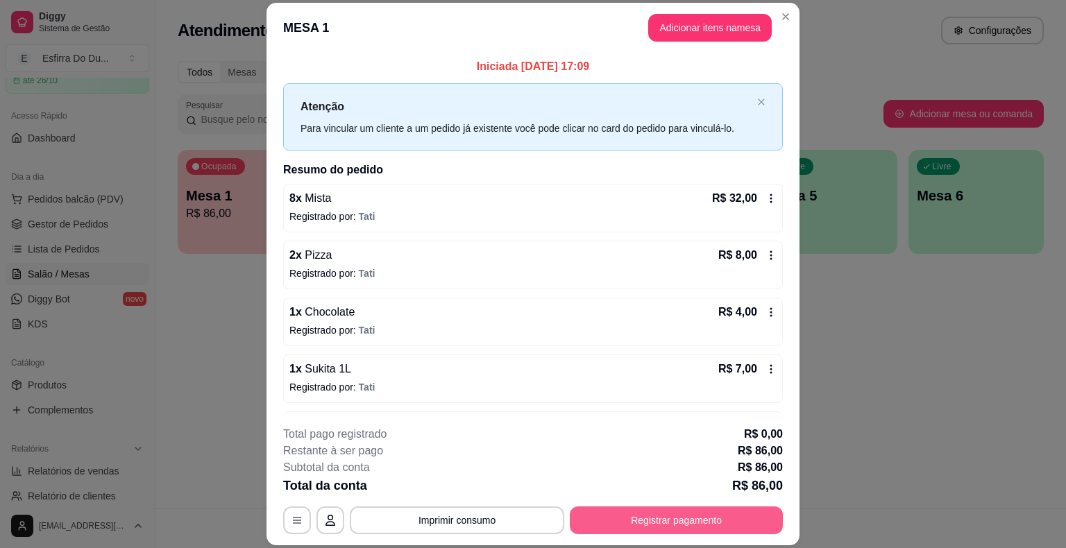
click at [737, 516] on button "Registrar pagamento" at bounding box center [676, 521] width 213 height 28
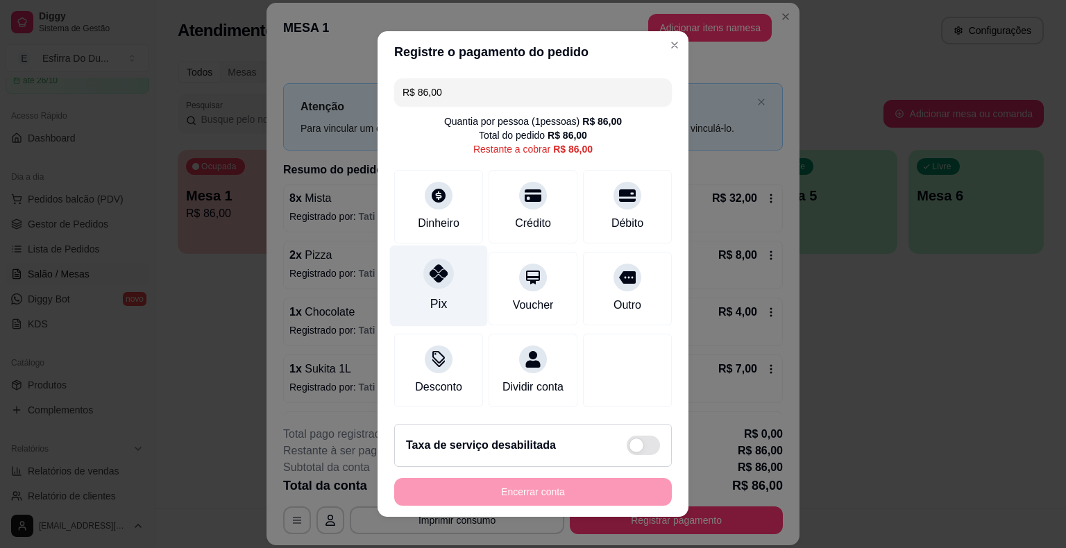
click at [445, 274] on div at bounding box center [438, 273] width 31 height 31
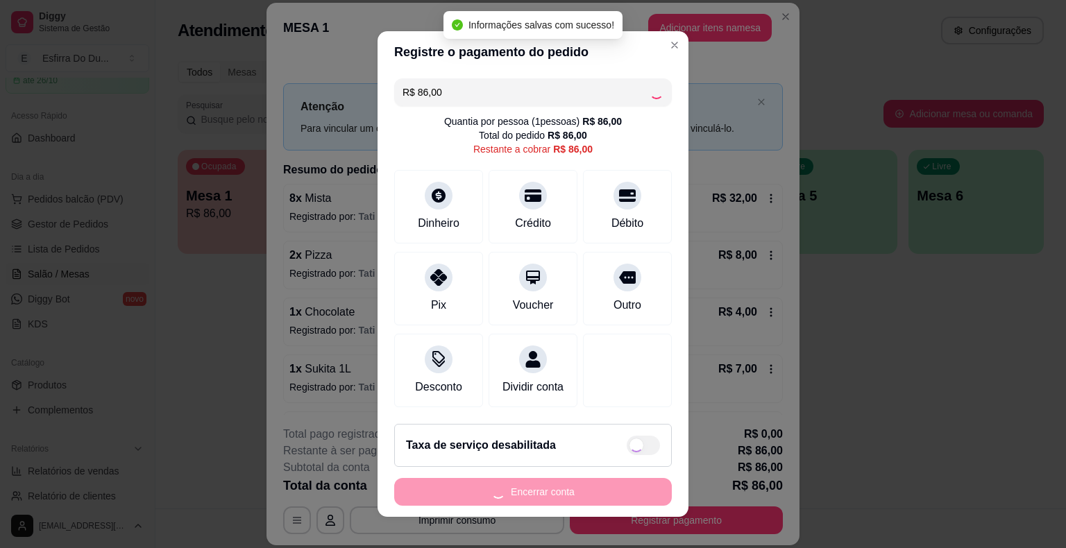
type input "R$ 0,00"
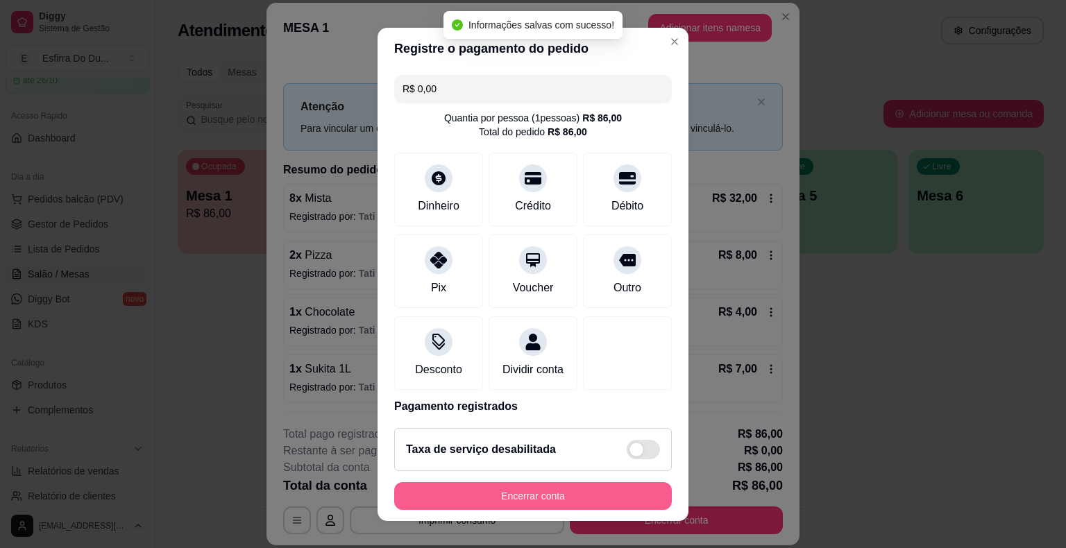
click at [513, 500] on button "Encerrar conta" at bounding box center [533, 496] width 278 height 28
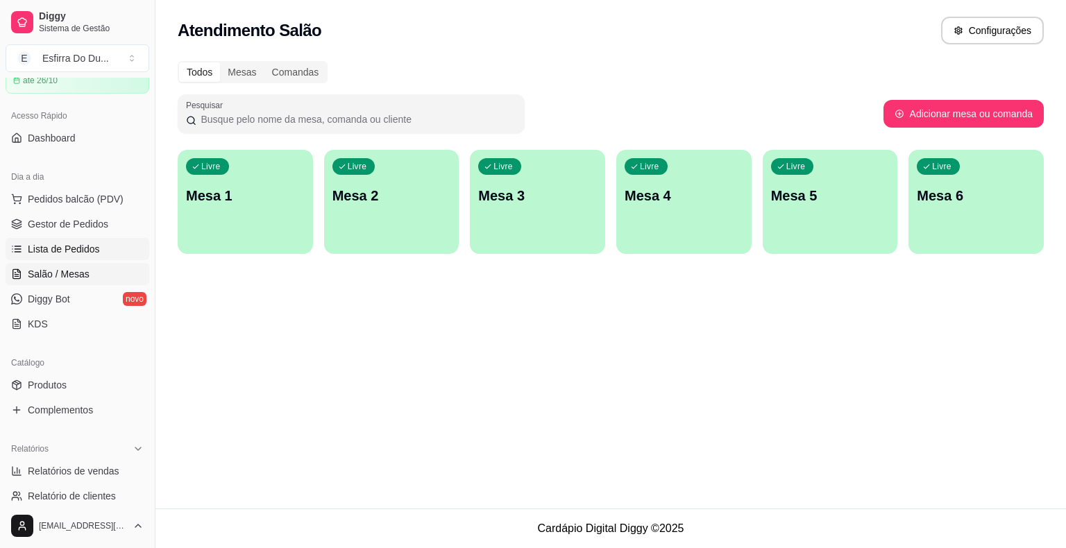
click at [66, 251] on span "Lista de Pedidos" at bounding box center [64, 249] width 72 height 14
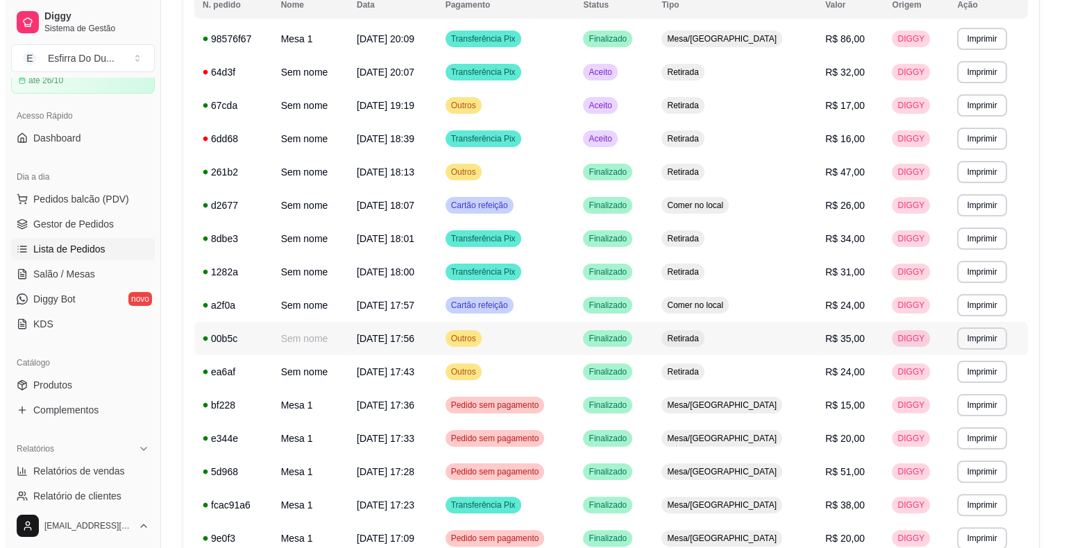
scroll to position [58, 0]
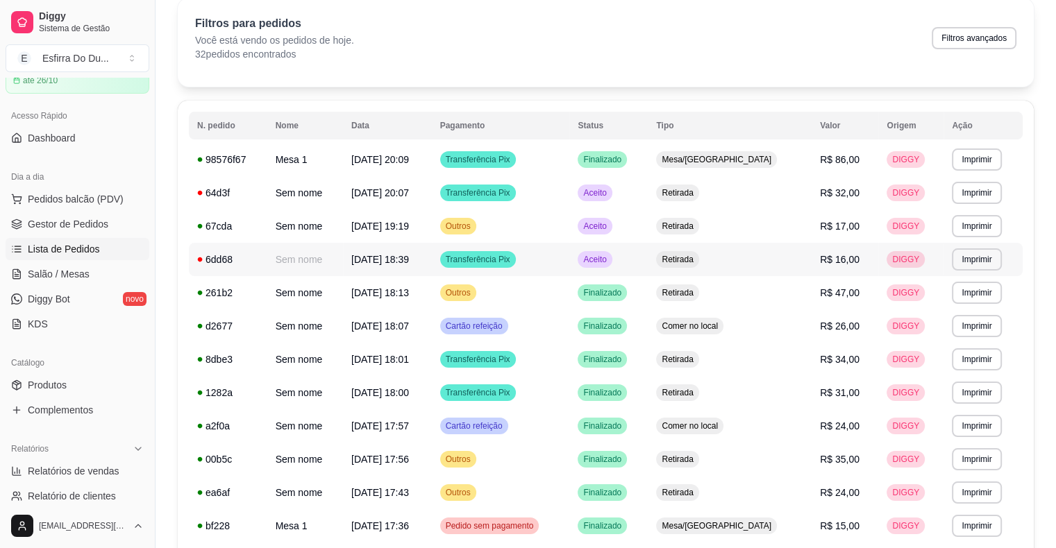
click at [612, 265] on div "Aceito" at bounding box center [595, 259] width 34 height 17
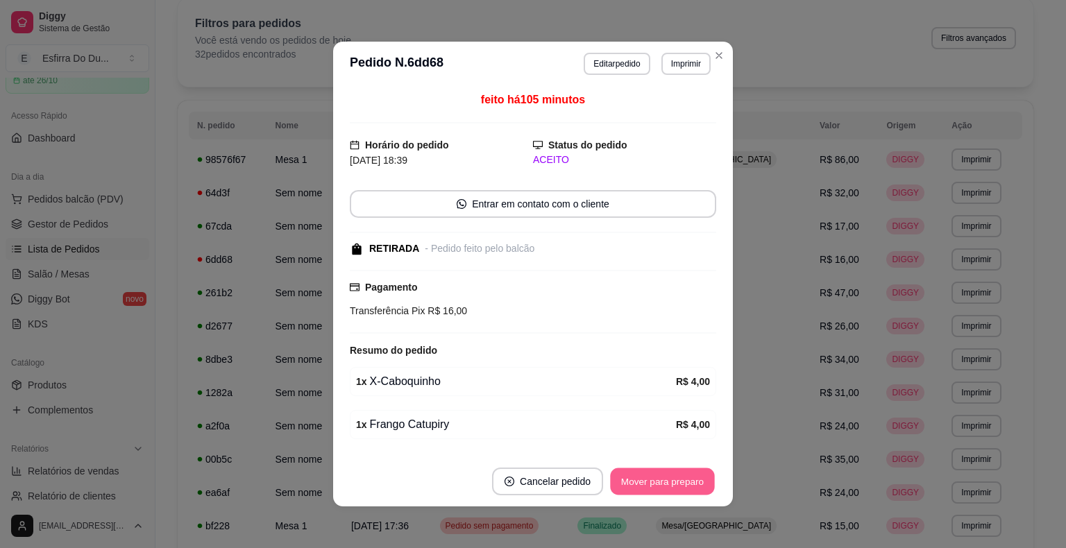
click at [683, 475] on button "Mover para preparo" at bounding box center [662, 482] width 104 height 27
click at [683, 475] on button "Mover para retirada disponível" at bounding box center [639, 482] width 149 height 27
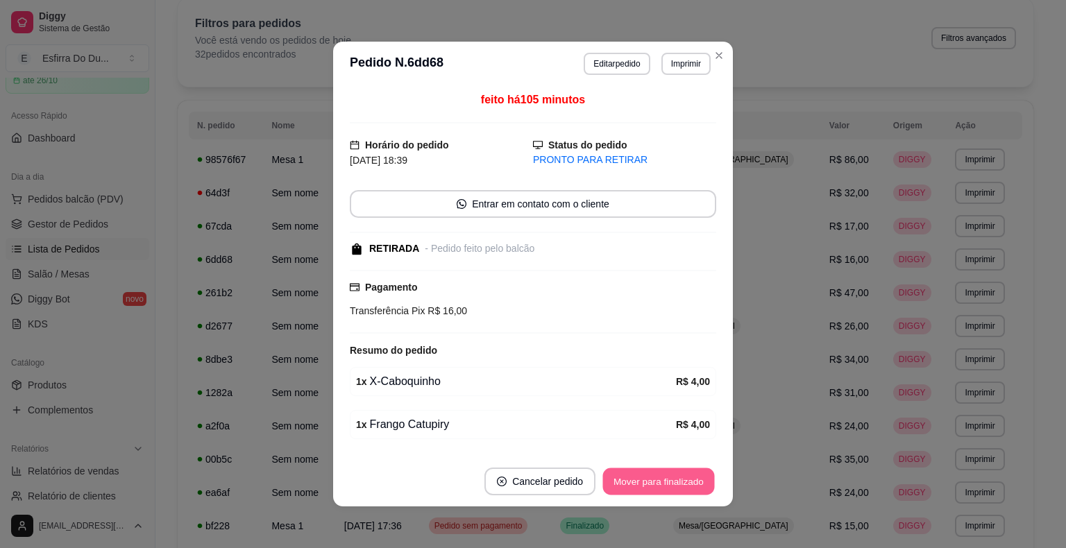
click at [683, 475] on button "Mover para finalizado" at bounding box center [659, 482] width 112 height 27
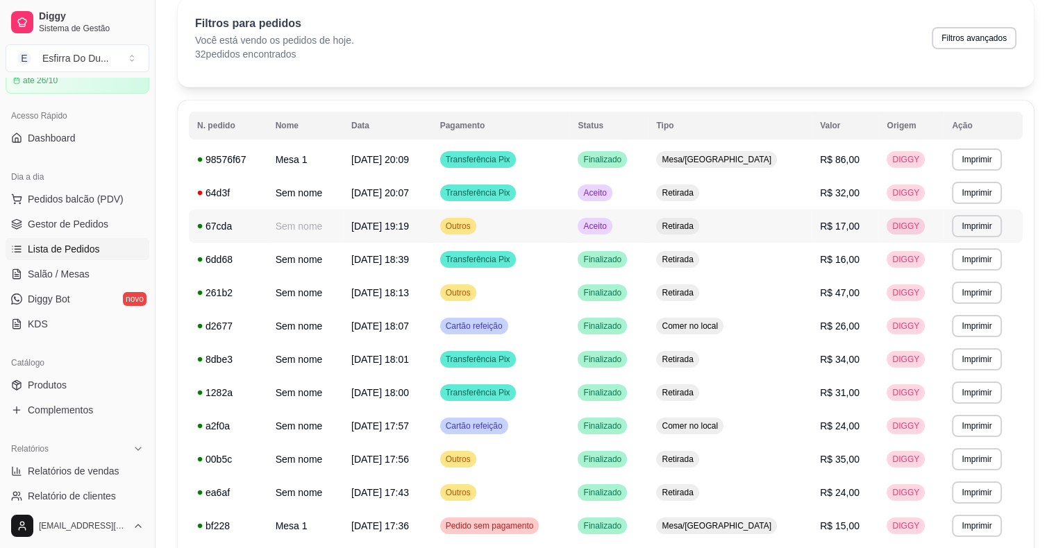
click at [620, 232] on td "Aceito" at bounding box center [608, 226] width 78 height 33
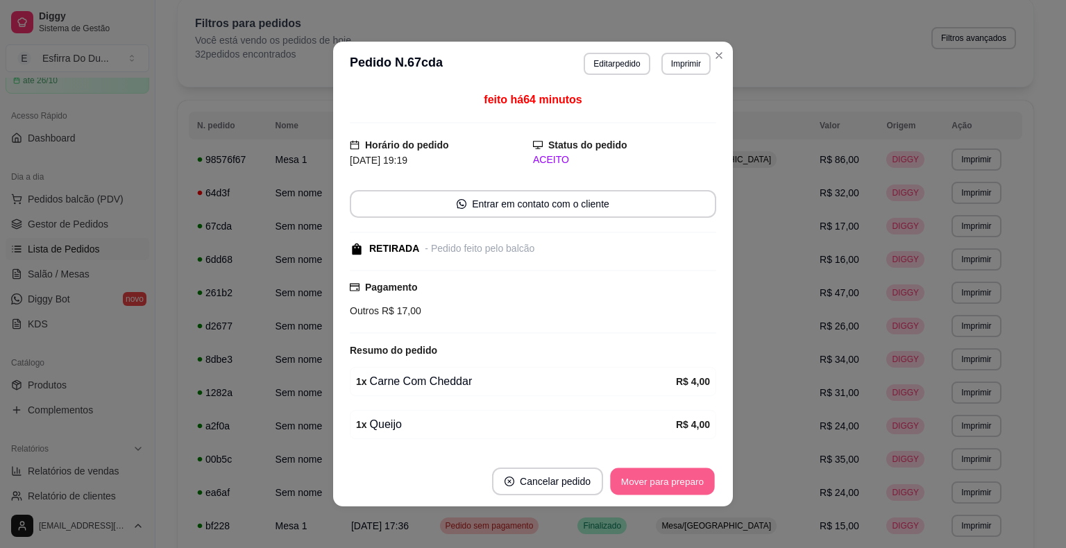
click at [622, 476] on button "Mover para preparo" at bounding box center [662, 482] width 104 height 27
click at [622, 476] on button "Mover para retirada disponível" at bounding box center [639, 482] width 153 height 28
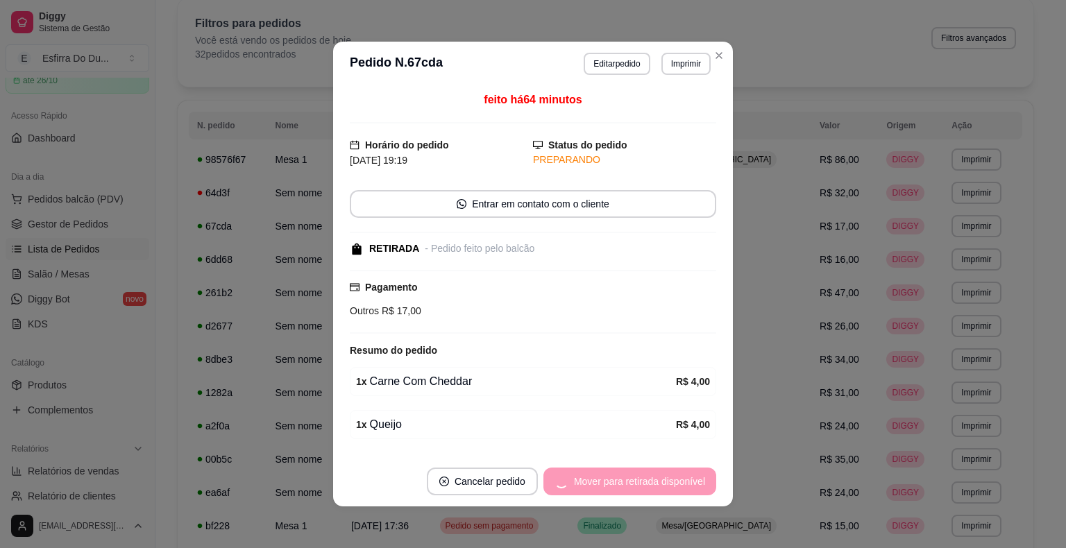
click at [622, 476] on div "Mover para retirada disponível" at bounding box center [630, 482] width 173 height 28
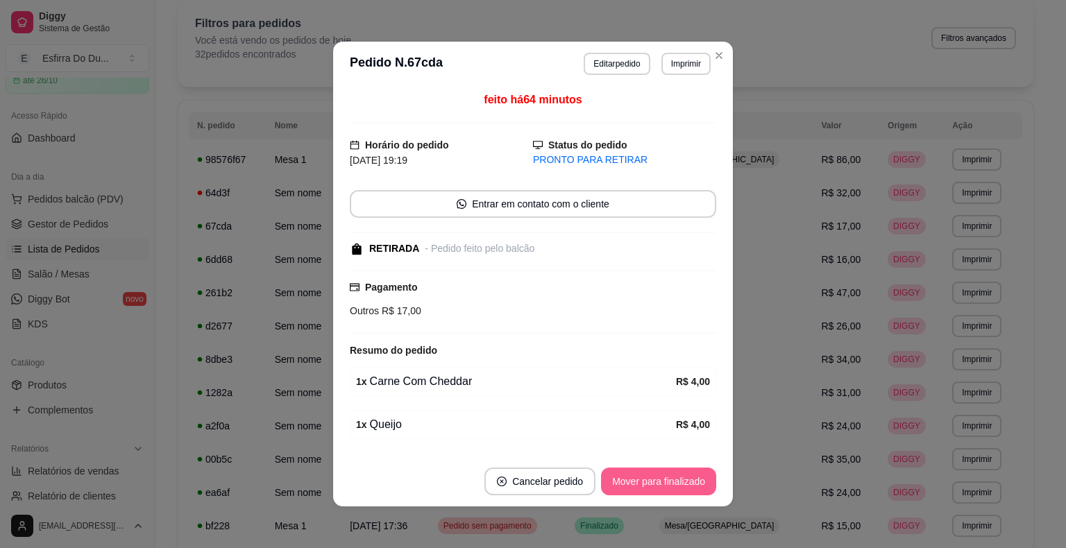
click at [622, 476] on button "Mover para finalizado" at bounding box center [658, 482] width 115 height 28
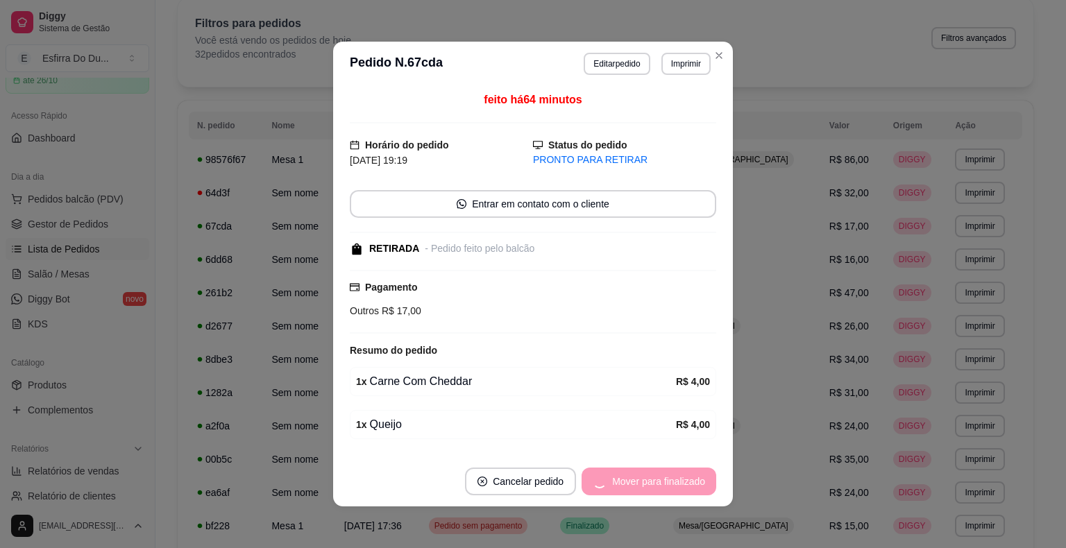
click at [622, 476] on div "Mover para finalizado" at bounding box center [649, 482] width 135 height 28
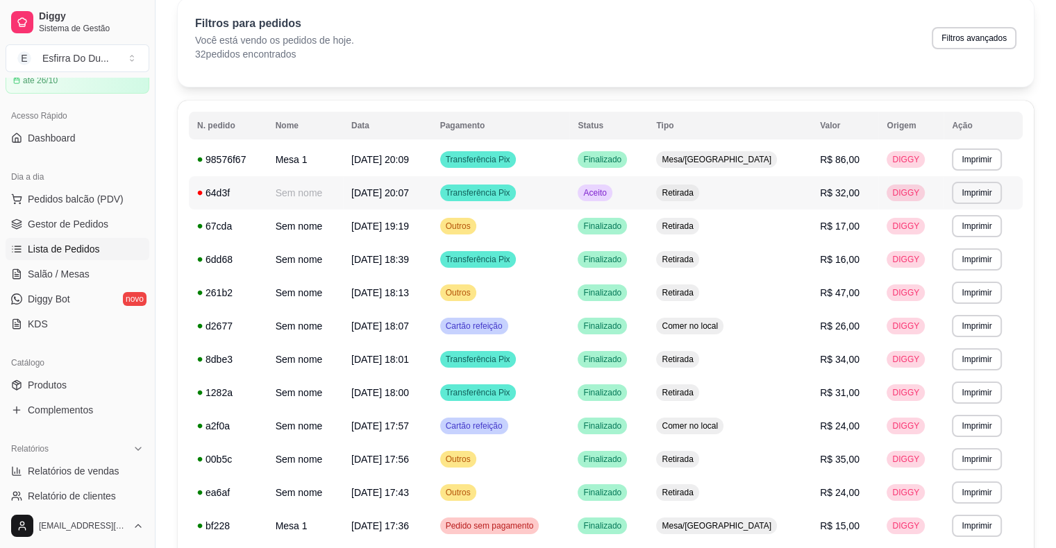
click at [609, 188] on span "Aceito" at bounding box center [594, 192] width 28 height 11
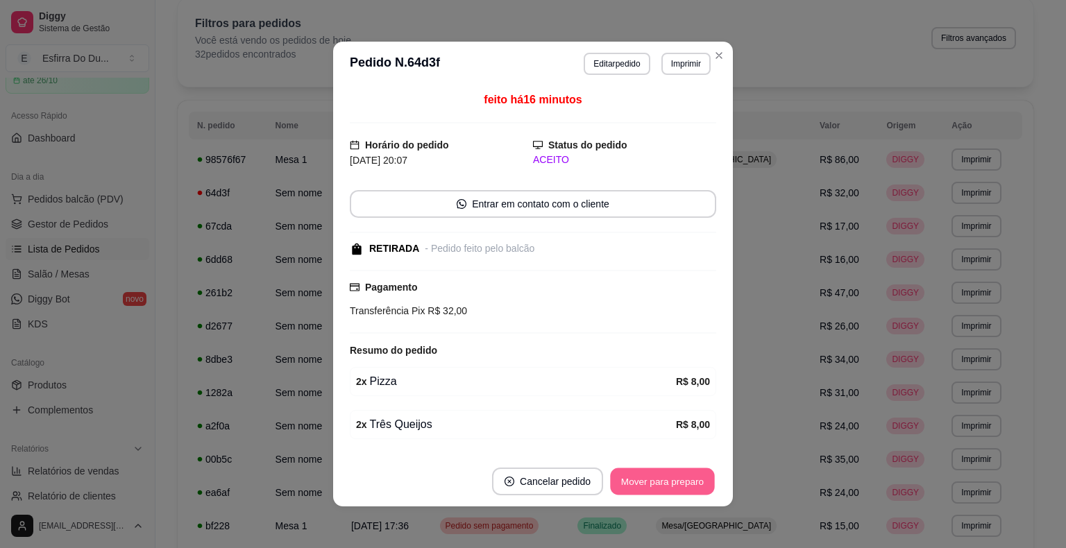
click at [700, 487] on button "Mover para preparo" at bounding box center [662, 482] width 104 height 27
click at [700, 487] on div "Mover para preparo" at bounding box center [652, 482] width 127 height 28
click at [700, 487] on button "Mover para finalizado" at bounding box center [659, 482] width 112 height 27
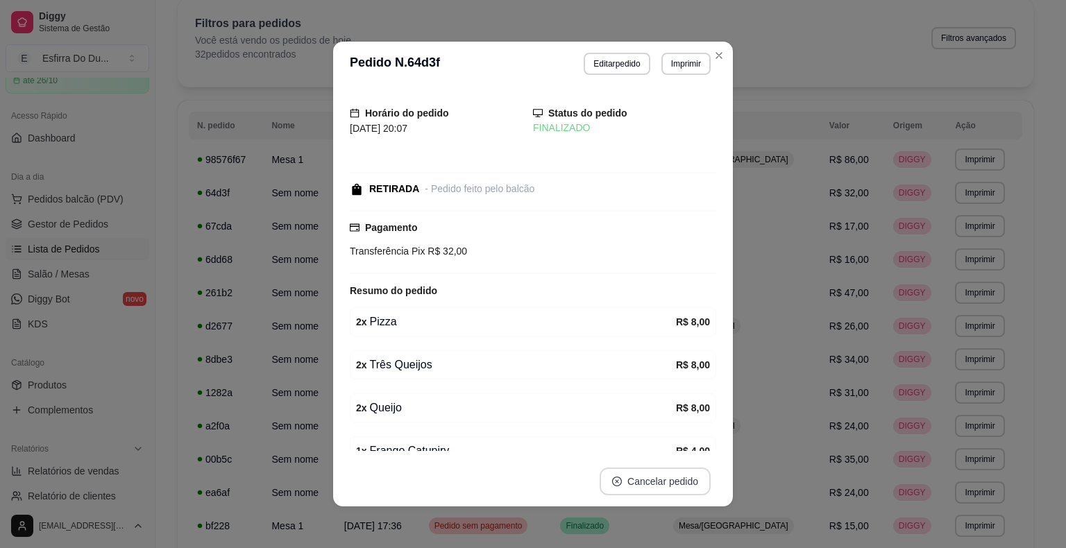
click at [700, 487] on button "Cancelar pedido" at bounding box center [655, 482] width 111 height 28
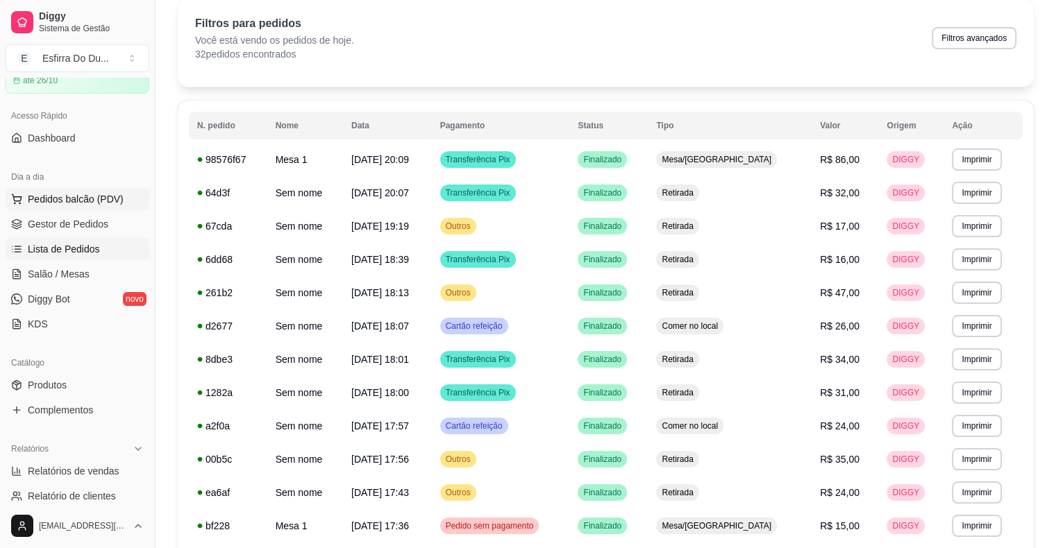
click at [103, 199] on span "Pedidos balcão (PDV)" at bounding box center [76, 199] width 96 height 14
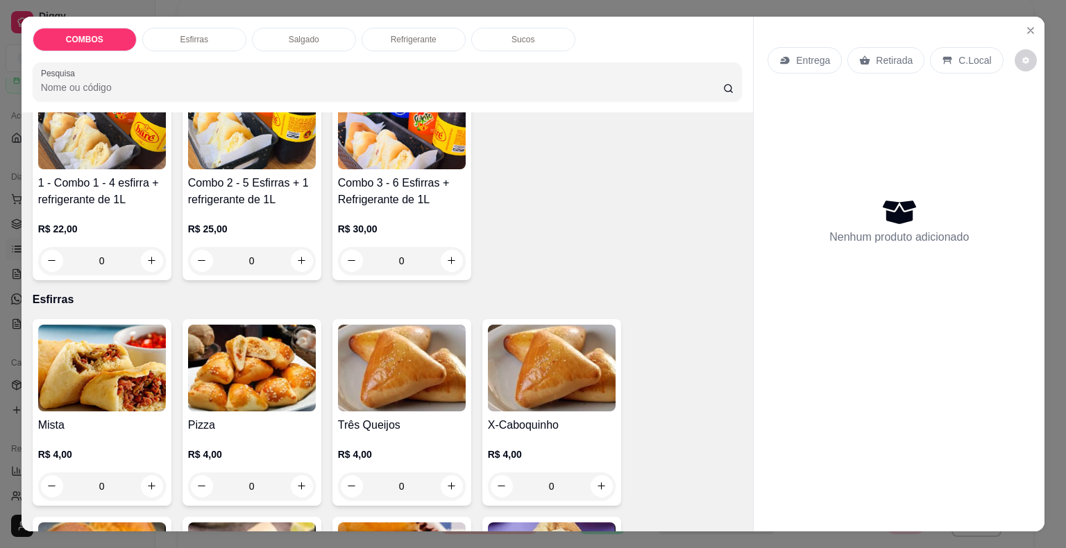
scroll to position [208, 0]
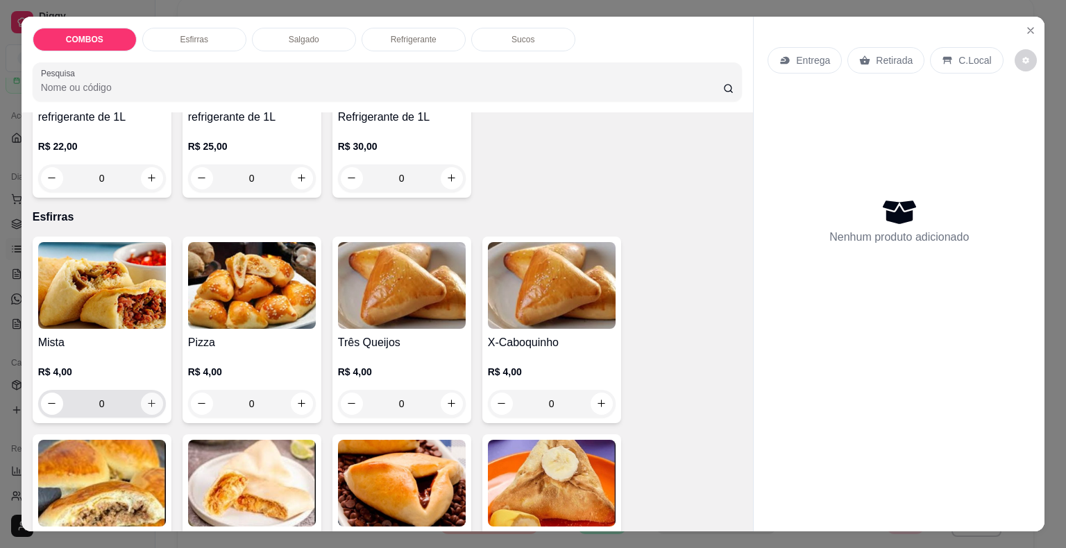
click at [150, 402] on icon "increase-product-quantity" at bounding box center [151, 403] width 10 height 10
type input "1"
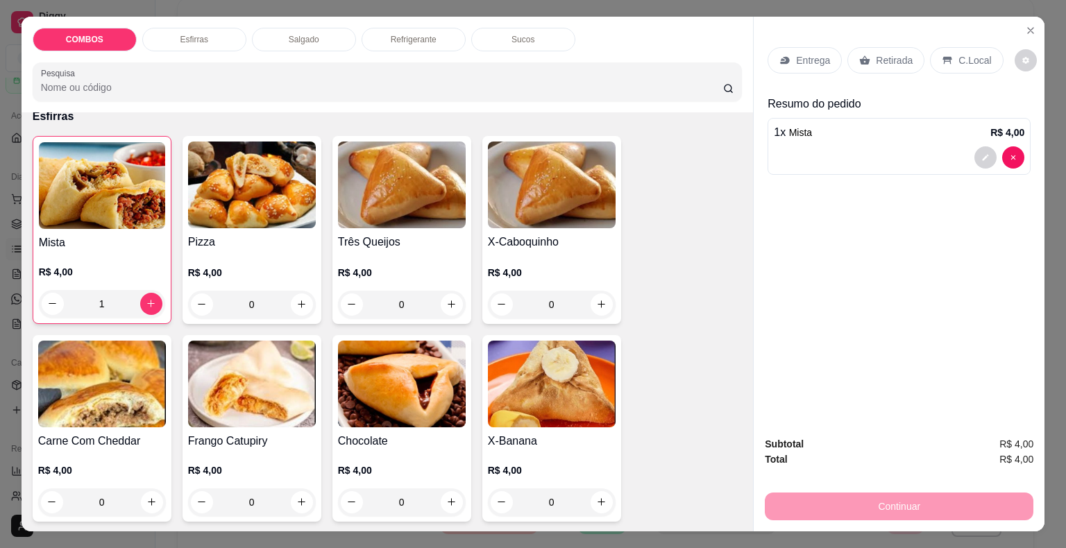
scroll to position [347, 0]
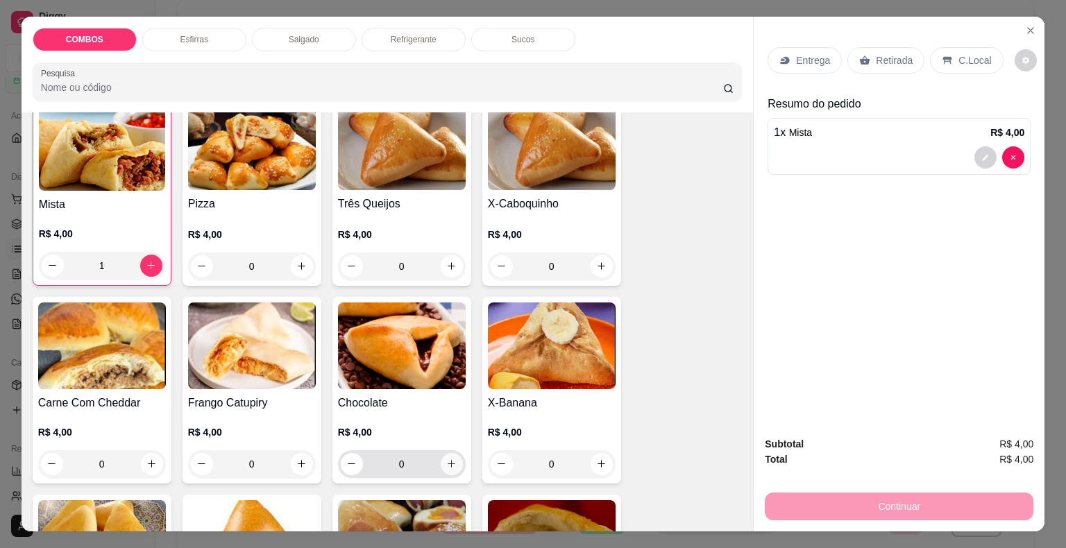
click at [441, 458] on button "increase-product-quantity" at bounding box center [452, 464] width 22 height 22
type input "1"
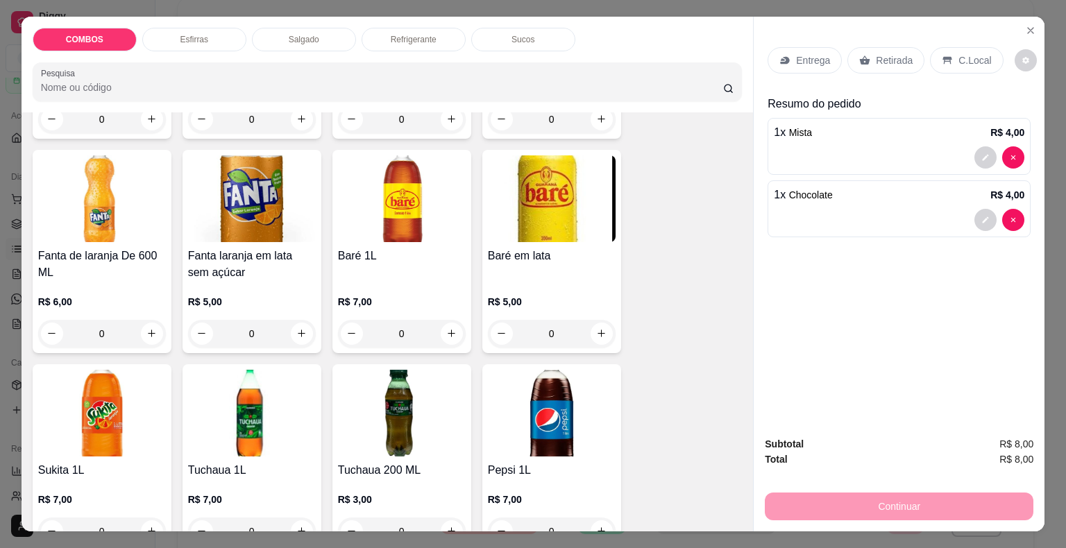
scroll to position [2601, 0]
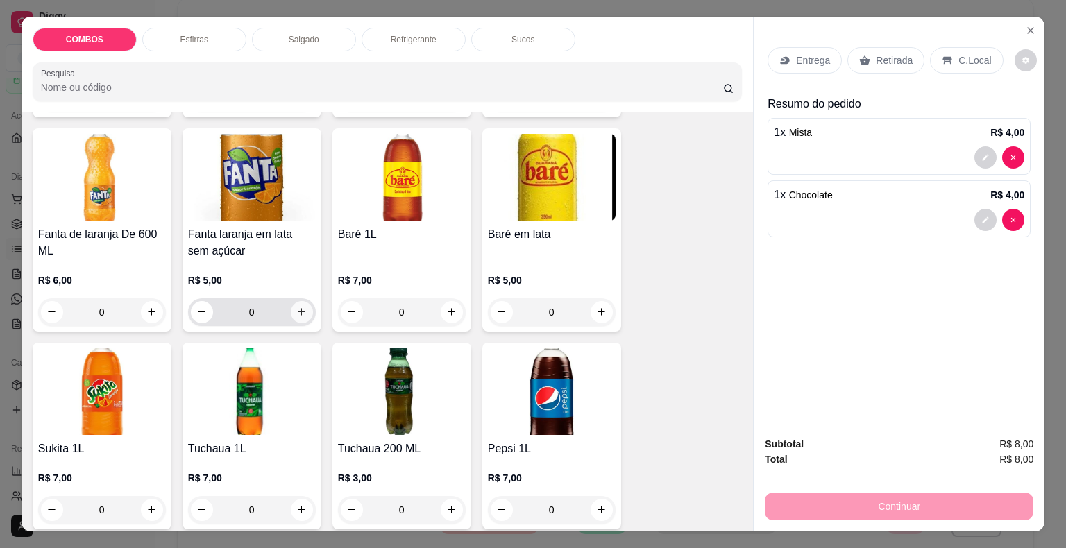
click at [296, 307] on icon "increase-product-quantity" at bounding box center [301, 312] width 10 height 10
type input "1"
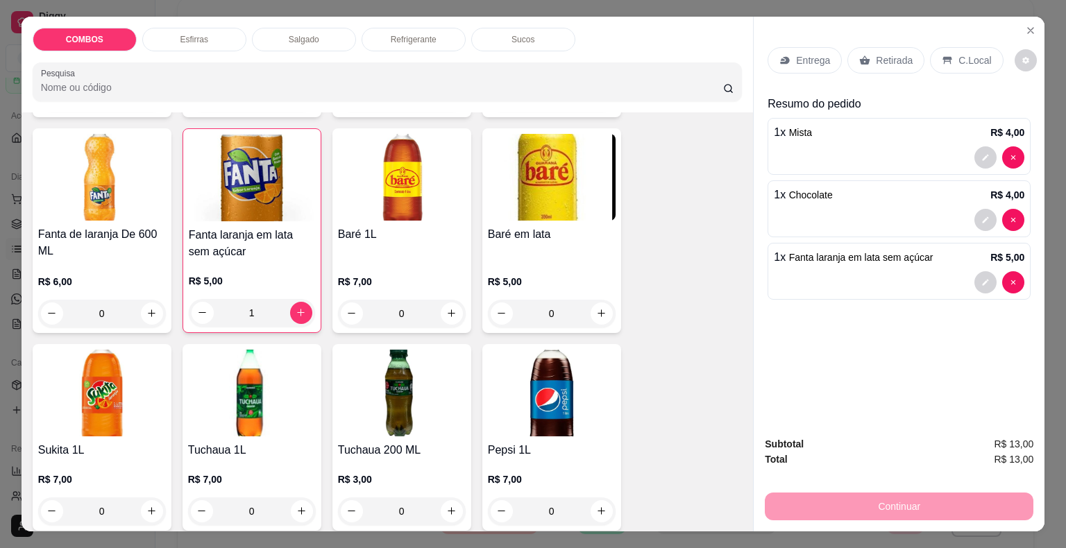
click at [866, 47] on div "Retirada" at bounding box center [886, 60] width 77 height 26
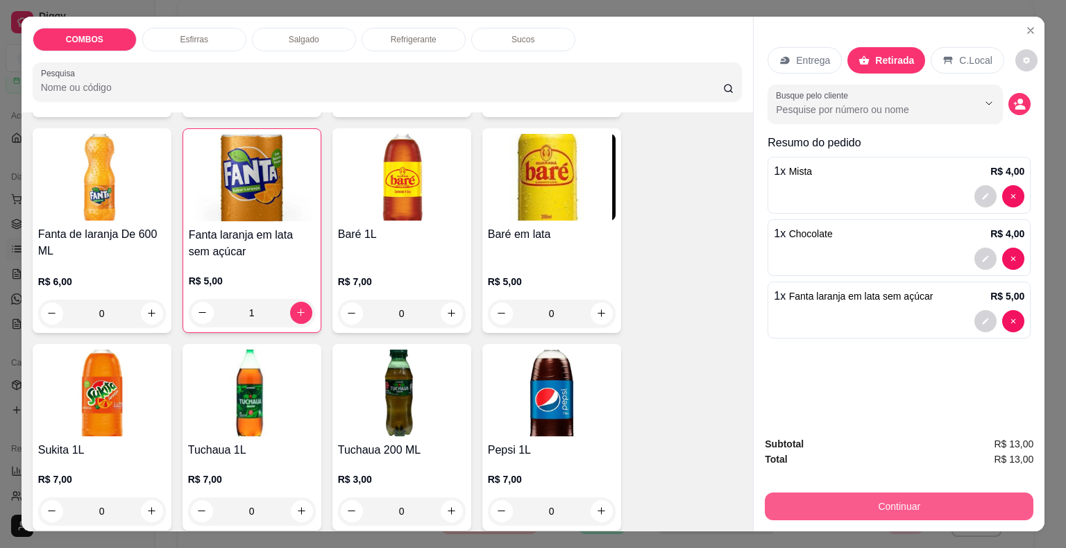
click at [906, 493] on button "Continuar" at bounding box center [899, 507] width 269 height 28
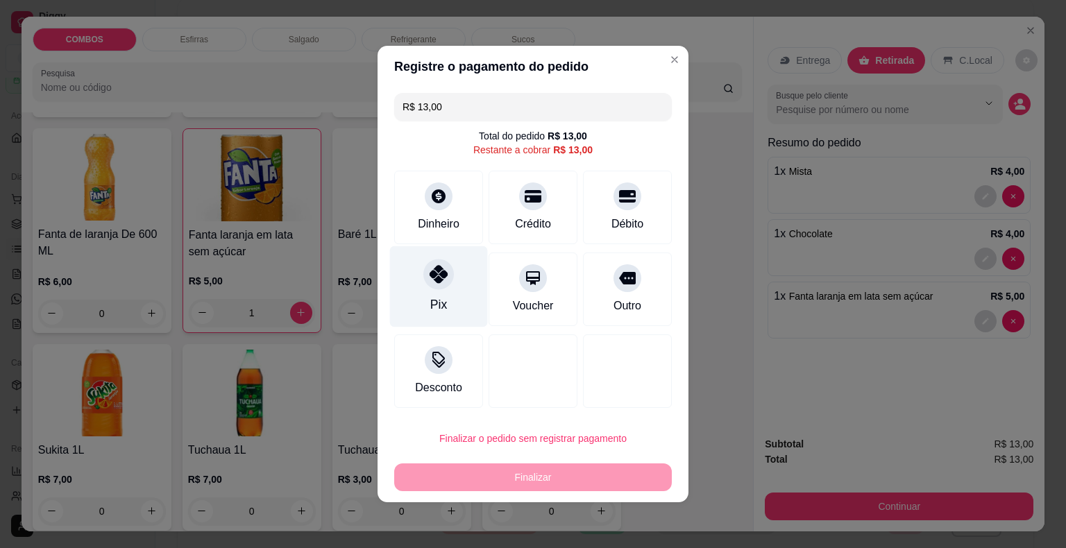
click at [418, 278] on div "Pix" at bounding box center [439, 286] width 98 height 81
type input "R$ 0,00"
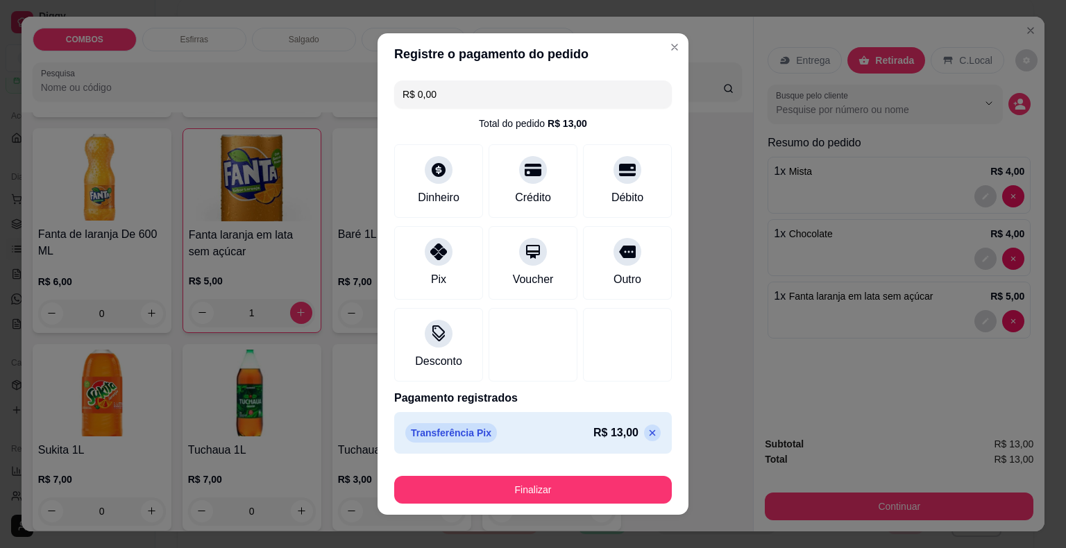
click at [503, 505] on footer "Finalizar" at bounding box center [533, 488] width 311 height 56
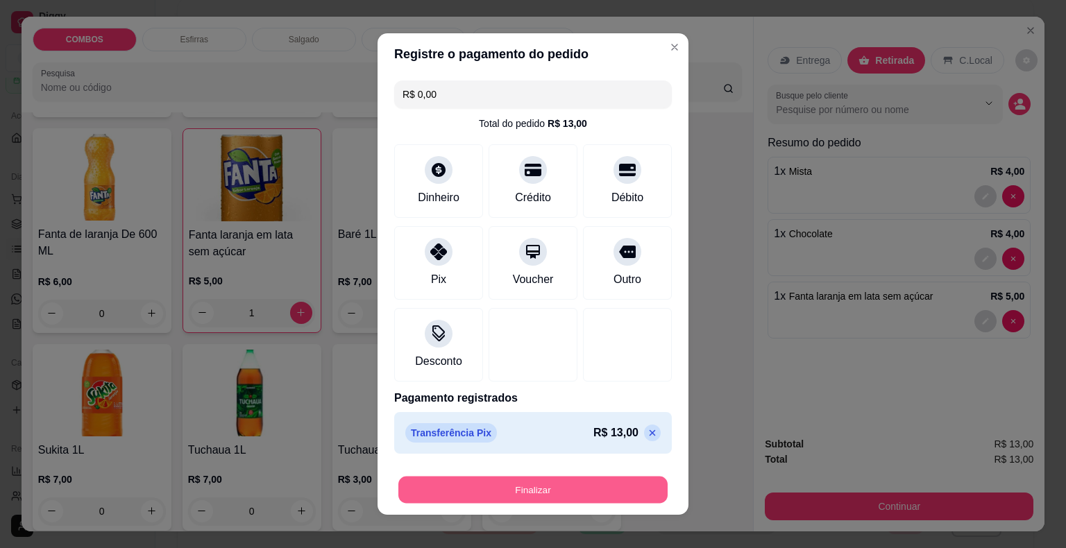
click at [503, 497] on button "Finalizar" at bounding box center [532, 490] width 269 height 27
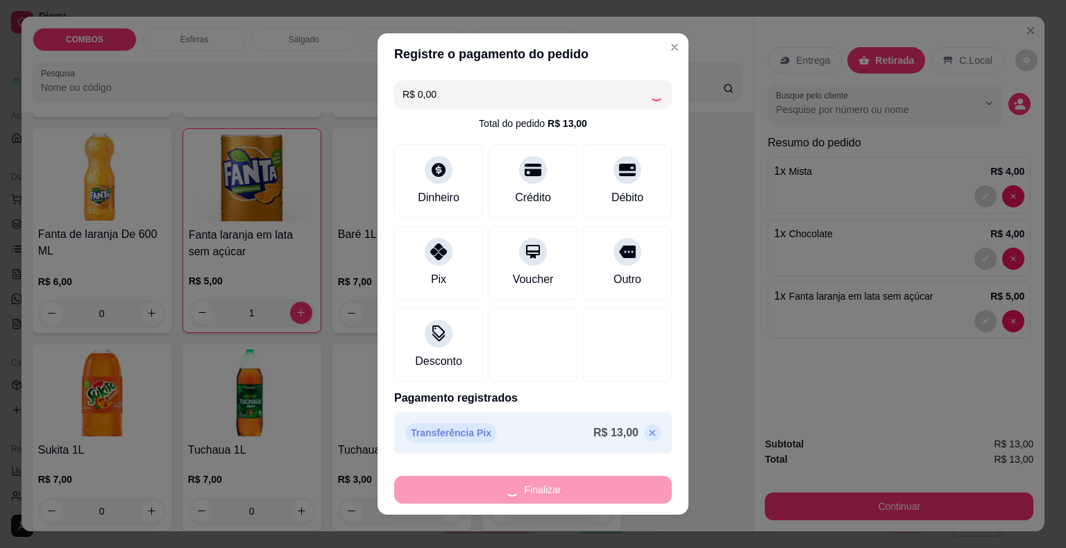
type input "0"
type input "-R$ 13,00"
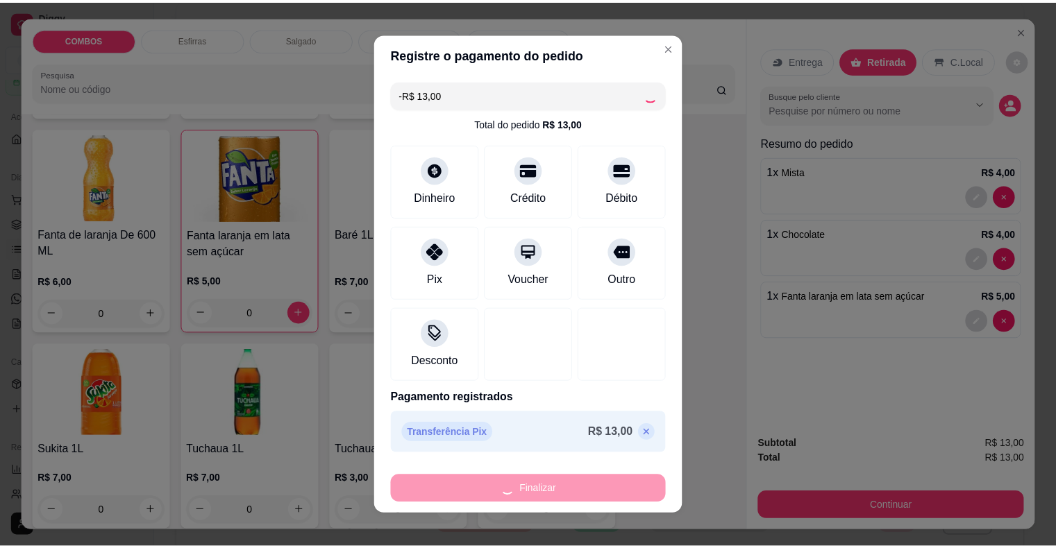
scroll to position [2599, 0]
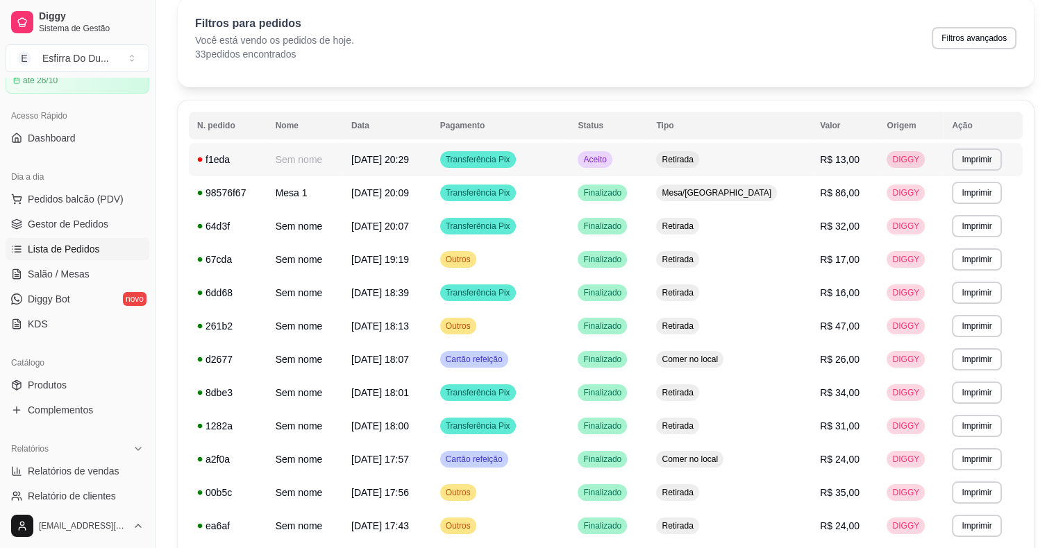
click at [609, 162] on span "Aceito" at bounding box center [594, 159] width 28 height 11
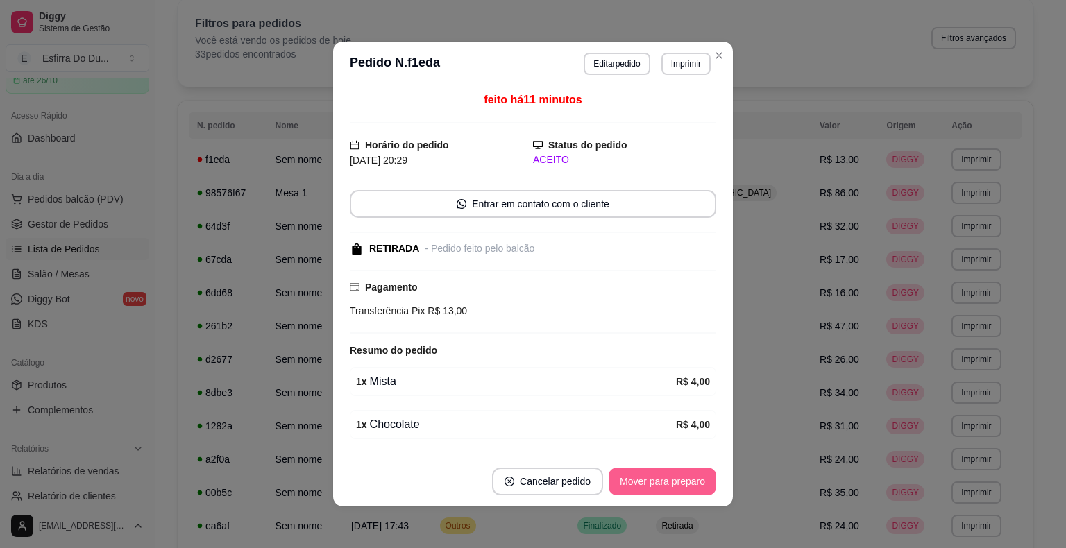
click at [654, 485] on button "Mover para preparo" at bounding box center [663, 482] width 108 height 28
click at [654, 485] on div "Mover para preparo" at bounding box center [652, 482] width 127 height 28
click at [654, 485] on button "Mover para retirada disponível" at bounding box center [639, 482] width 153 height 28
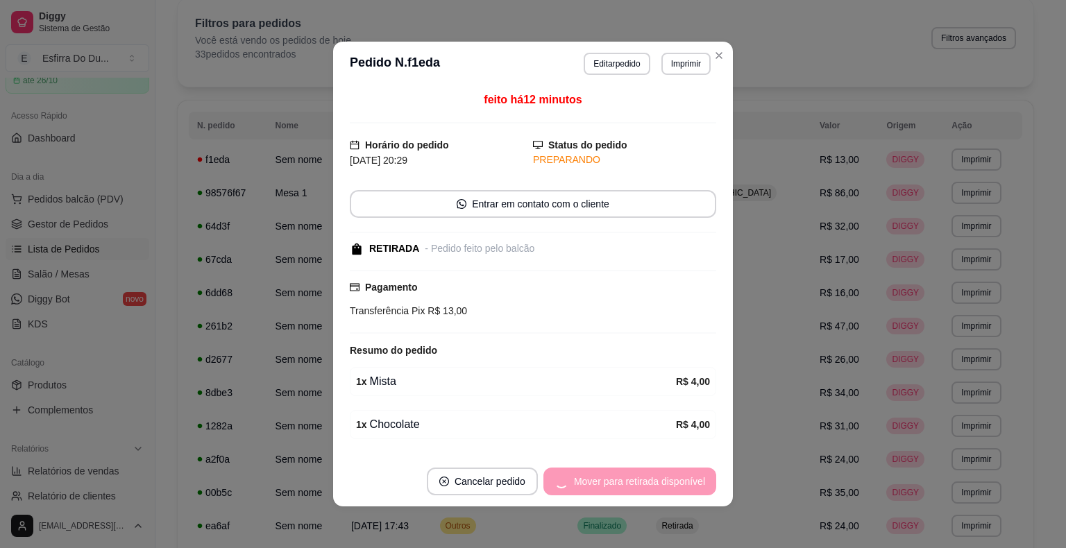
click at [654, 485] on div "Mover para retirada disponível" at bounding box center [630, 482] width 173 height 28
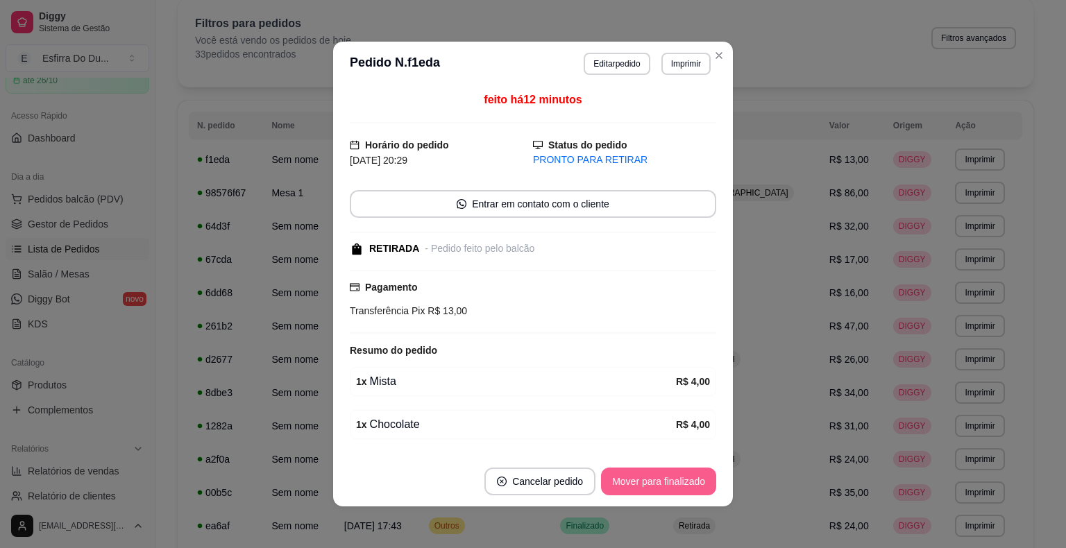
click at [654, 485] on button "Mover para finalizado" at bounding box center [658, 482] width 115 height 28
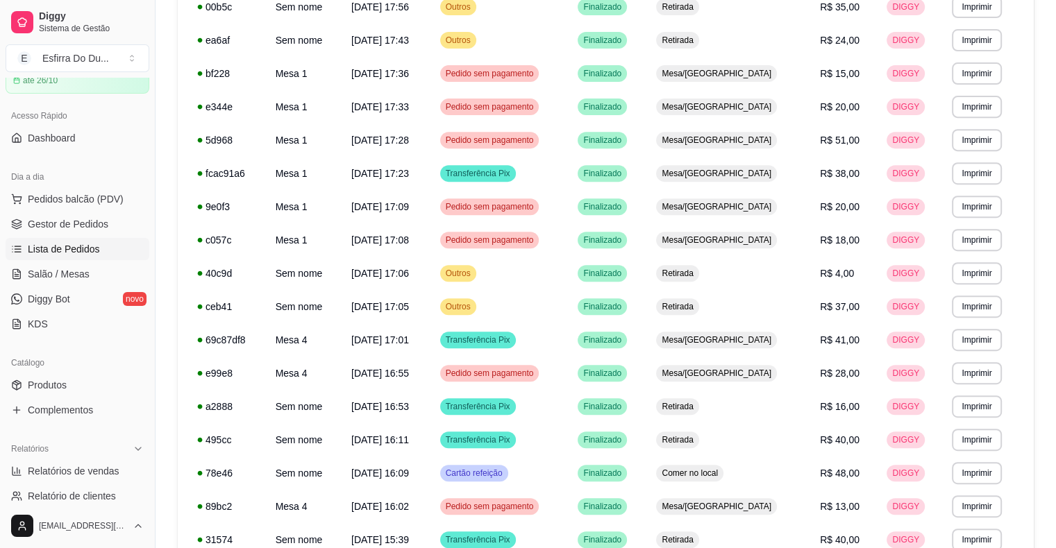
scroll to position [752, 0]
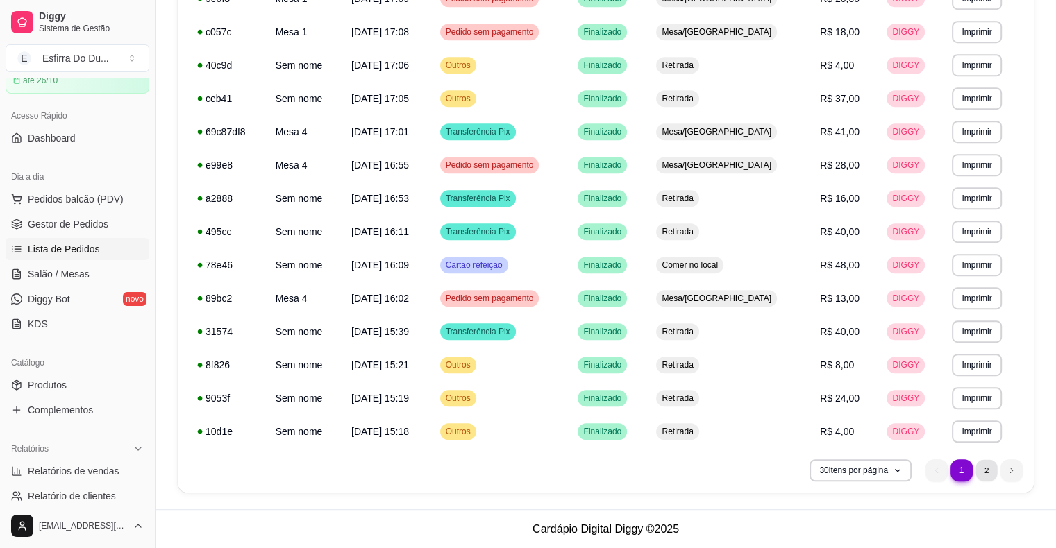
click at [991, 478] on li "2" at bounding box center [986, 471] width 22 height 22
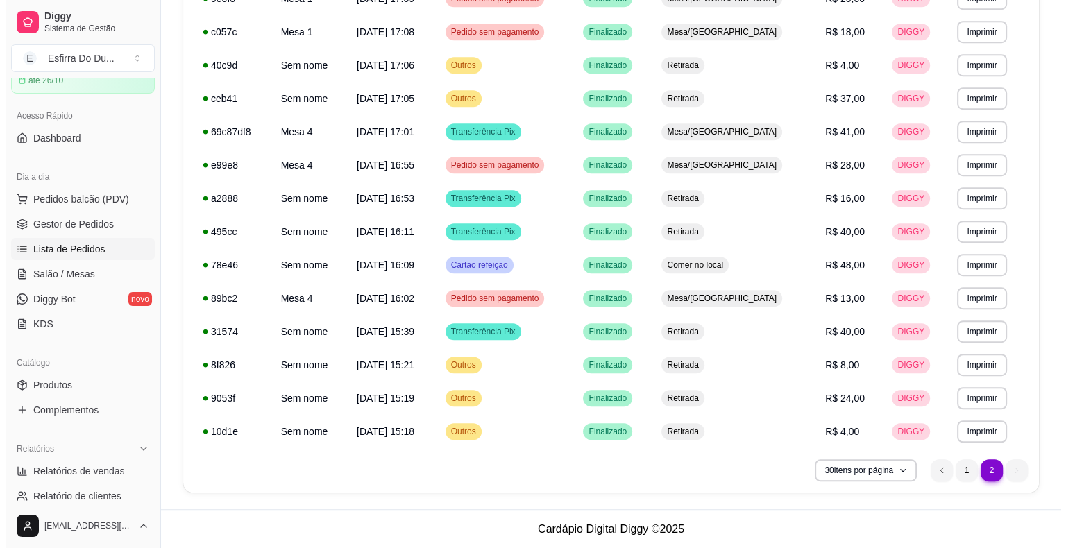
scroll to position [0, 0]
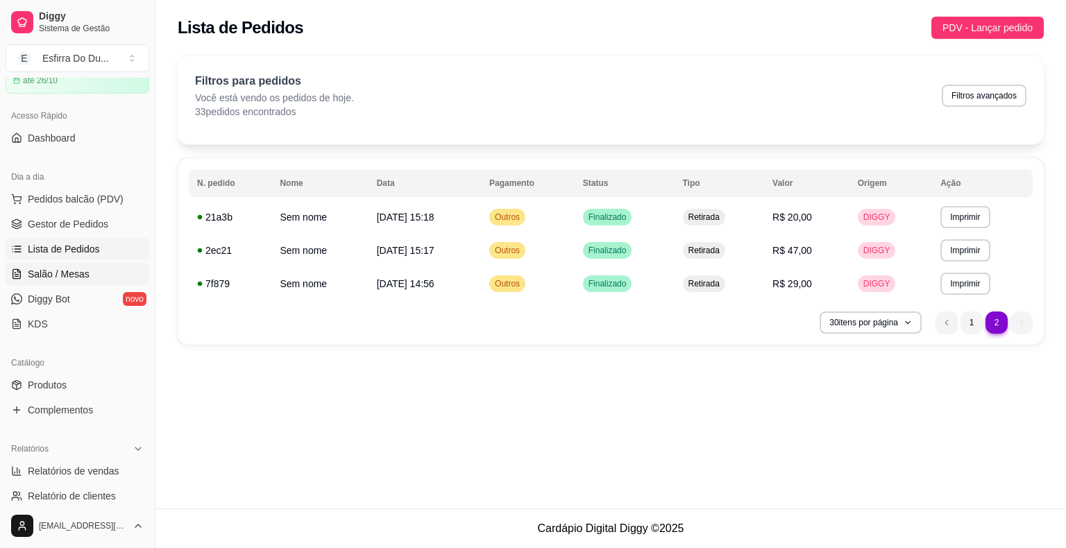
click at [58, 271] on span "Salão / Mesas" at bounding box center [59, 274] width 62 height 14
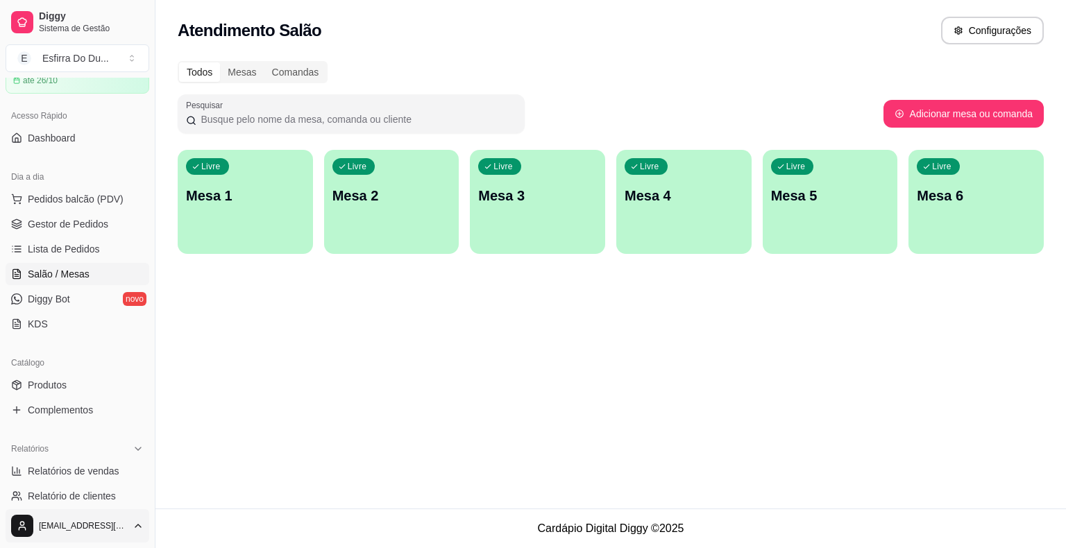
click at [11, 535] on html "Diggy Sistema de Gestão E Esfirra Do Du ... Loja aberta Plano Essencial + Mesas…" at bounding box center [533, 274] width 1066 height 548
click at [417, 415] on html "Diggy Sistema de Gestão E Esfirra Do Du ... Loja aberta Plano Essencial + Mesas…" at bounding box center [533, 274] width 1066 height 548
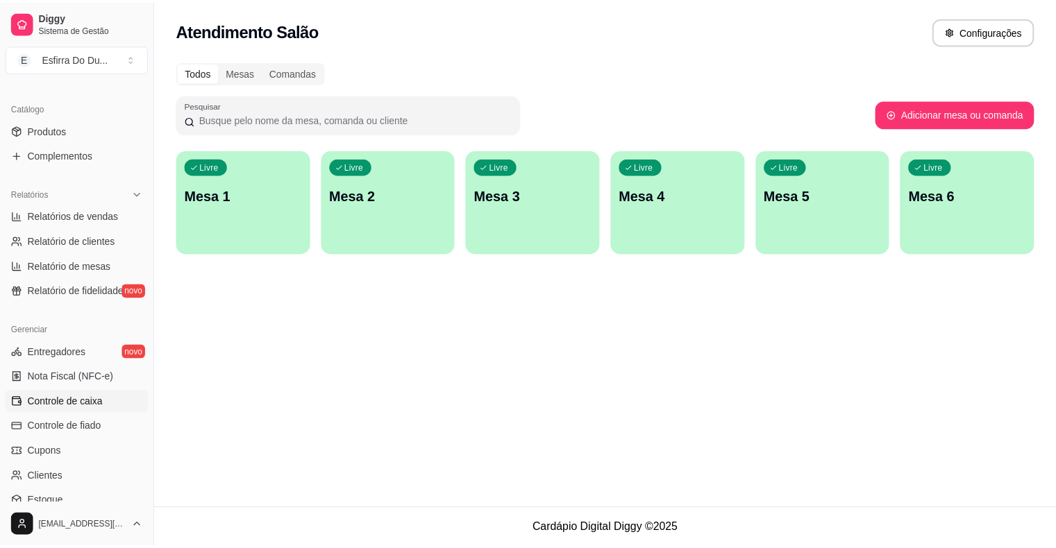
scroll to position [347, 0]
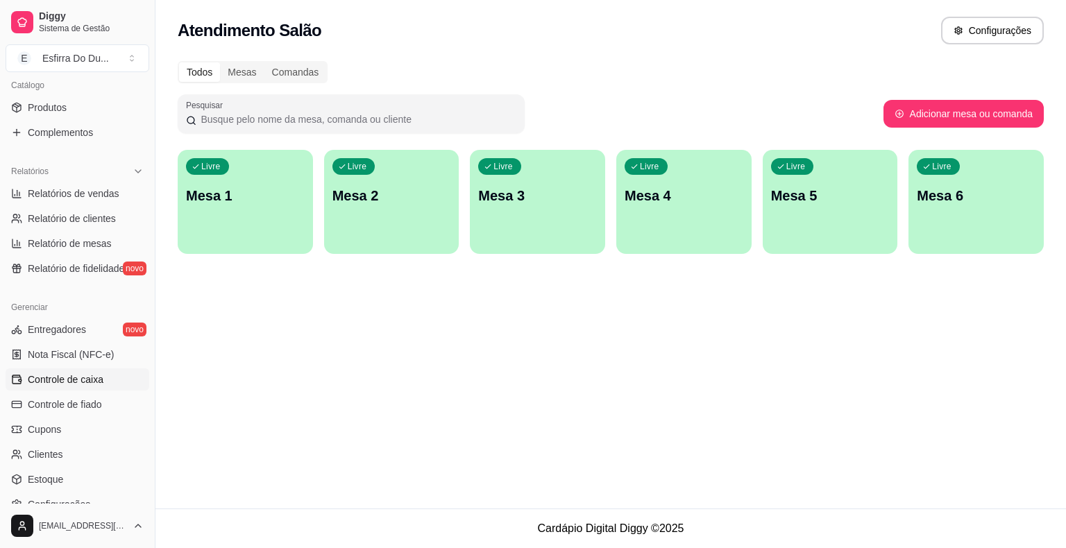
click at [94, 378] on span "Controle de caixa" at bounding box center [66, 380] width 76 height 14
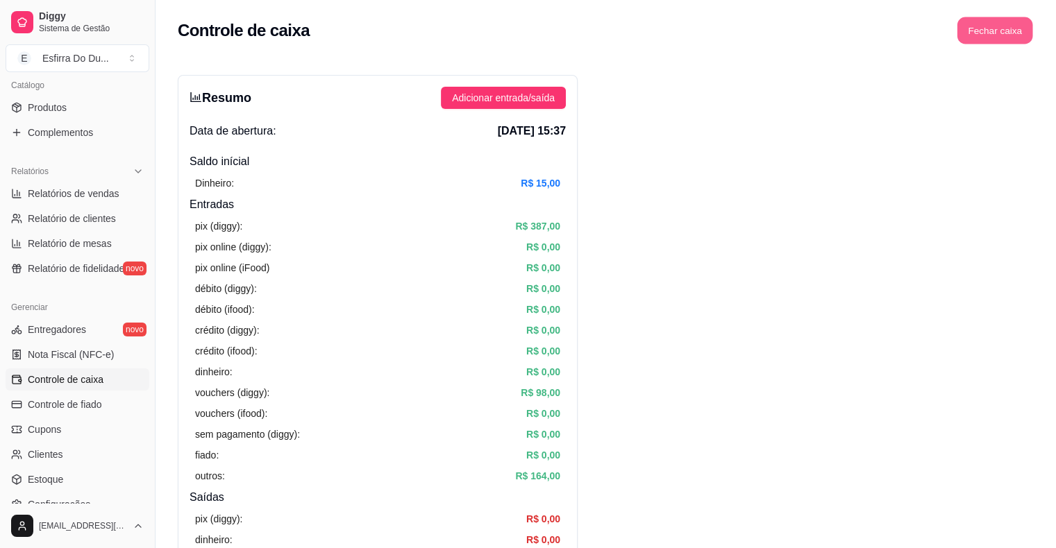
click at [1030, 26] on button "Fechar caixa" at bounding box center [995, 30] width 76 height 27
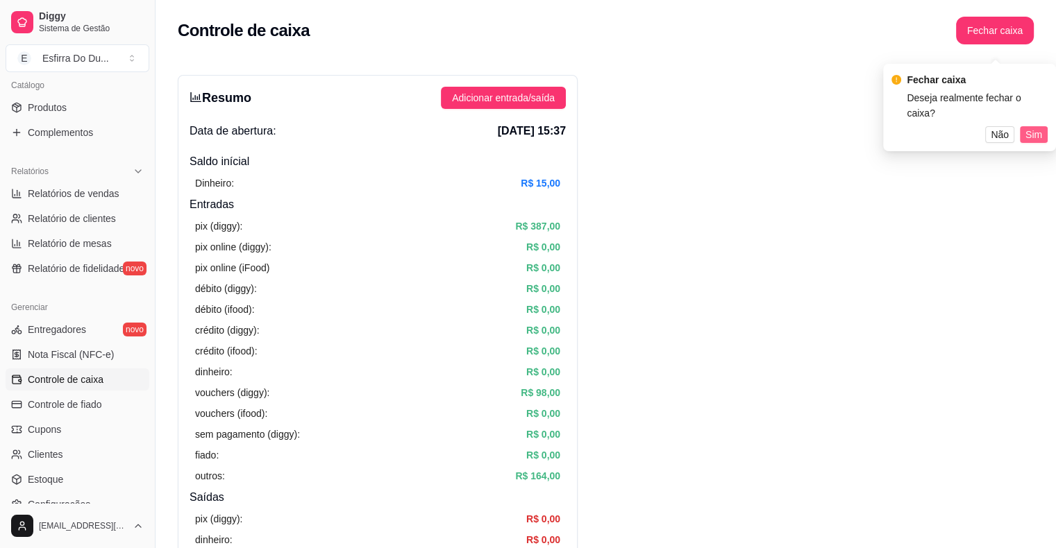
click at [1029, 127] on span "Sim" at bounding box center [1033, 134] width 17 height 15
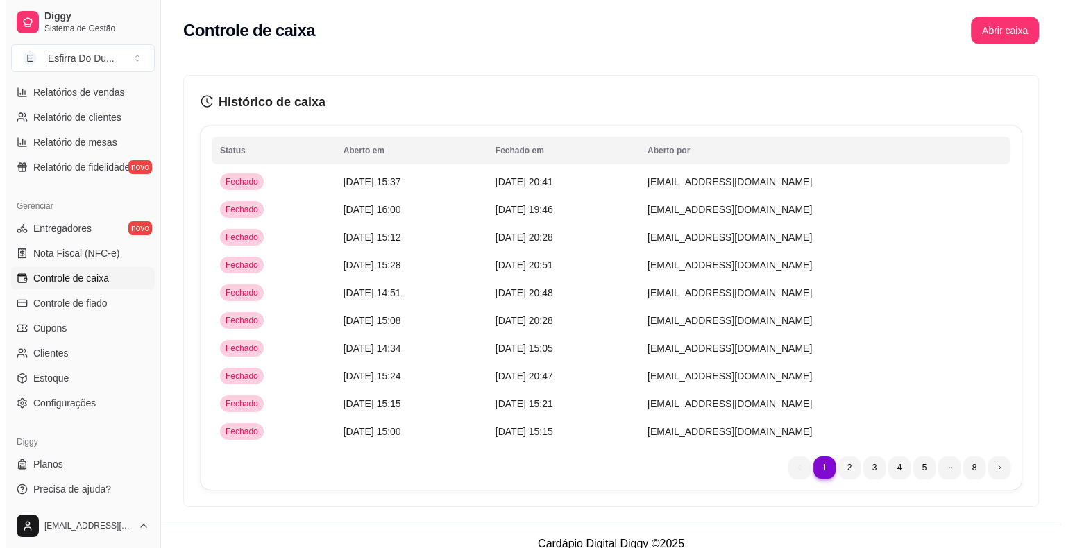
scroll to position [450, 0]
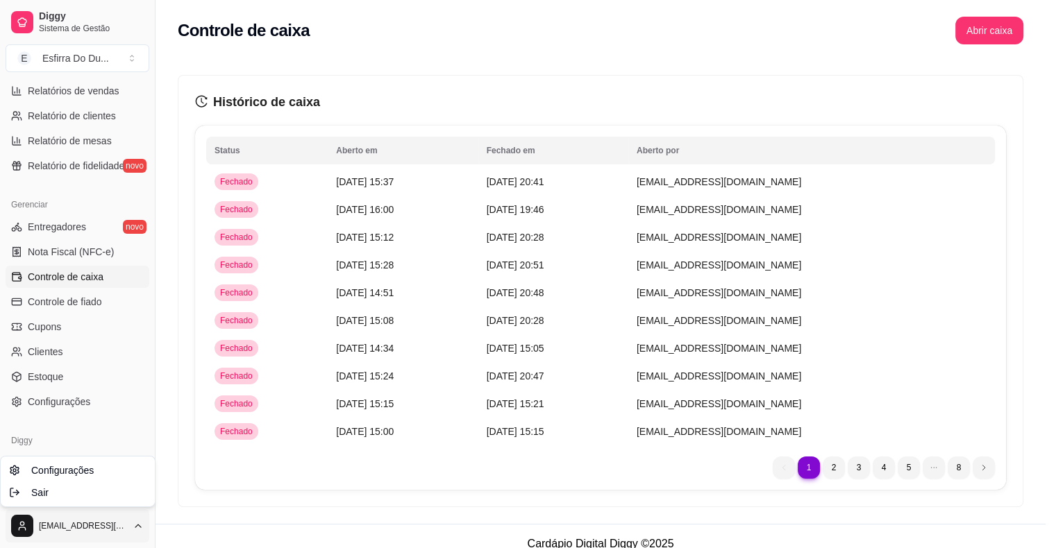
click at [16, 533] on html "Diggy Sistema de Gestão E Esfirra Do Du ... Loja aberta Plano Essencial + Mesas…" at bounding box center [528, 274] width 1056 height 548
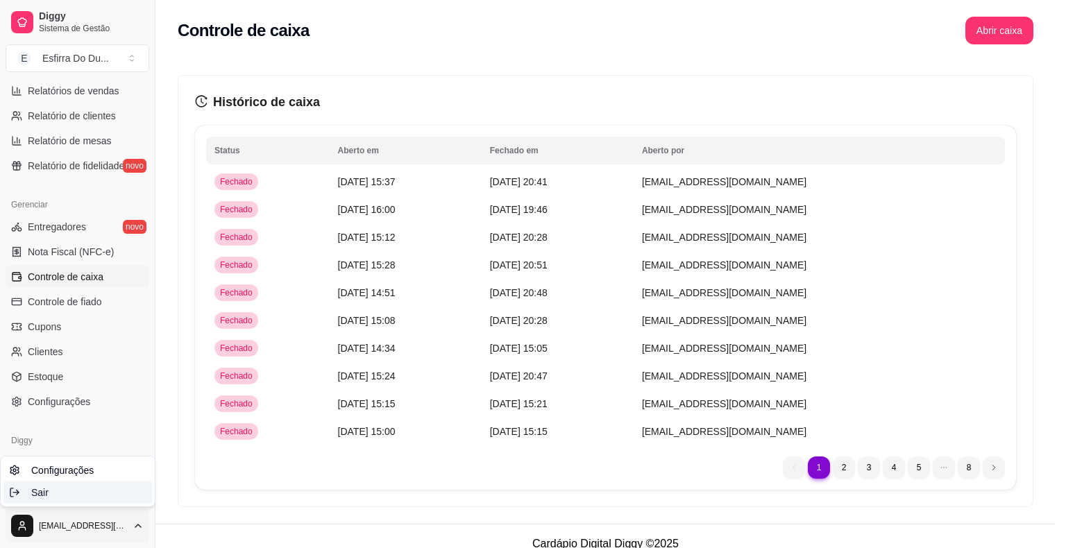
click at [63, 496] on div "Sair" at bounding box center [77, 493] width 149 height 22
